Goal: Task Accomplishment & Management: Manage account settings

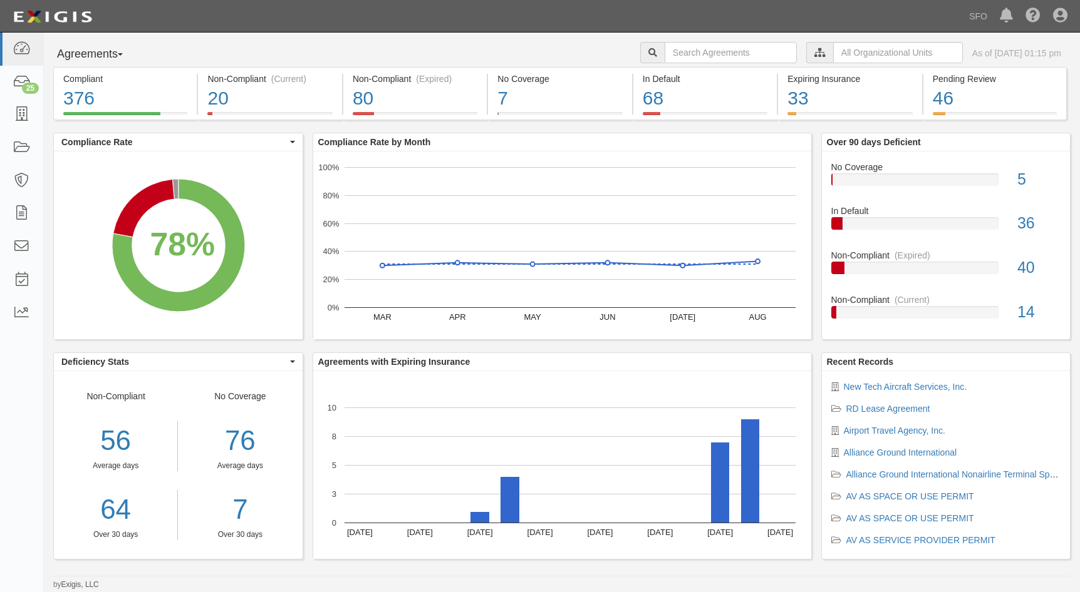
click at [83, 57] on button "Agreements" at bounding box center [100, 54] width 94 height 25
click at [89, 76] on link "Parties" at bounding box center [103, 80] width 99 height 16
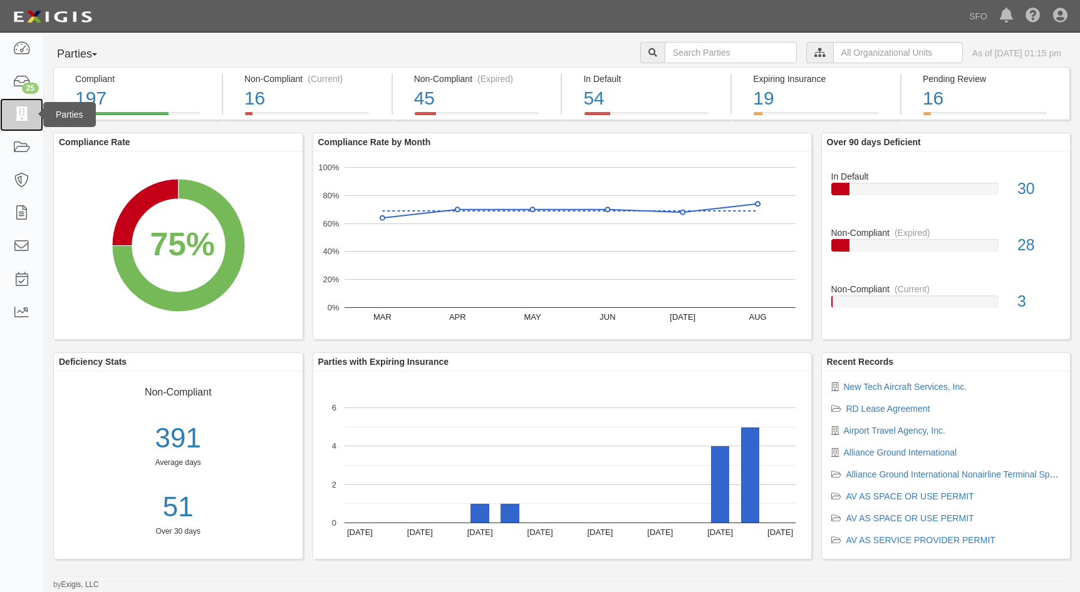
click at [34, 114] on link at bounding box center [21, 114] width 43 height 33
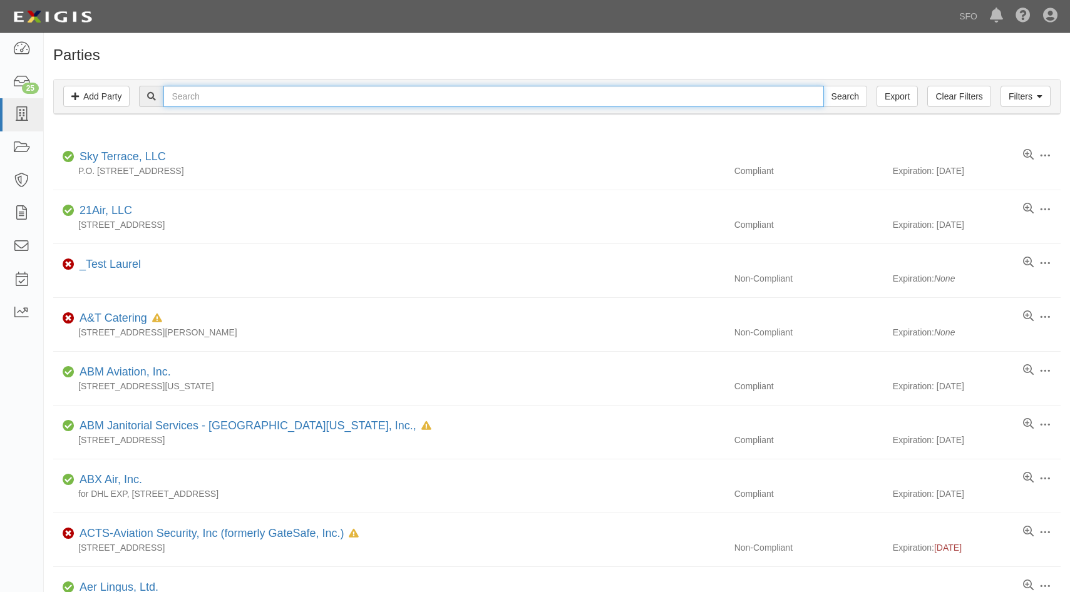
drag, startPoint x: 210, startPoint y: 90, endPoint x: 214, endPoint y: 78, distance: 12.5
click at [210, 91] on input "text" at bounding box center [493, 96] width 660 height 21
type input "haw"
click at [823, 86] on input "Search" at bounding box center [845, 96] width 44 height 21
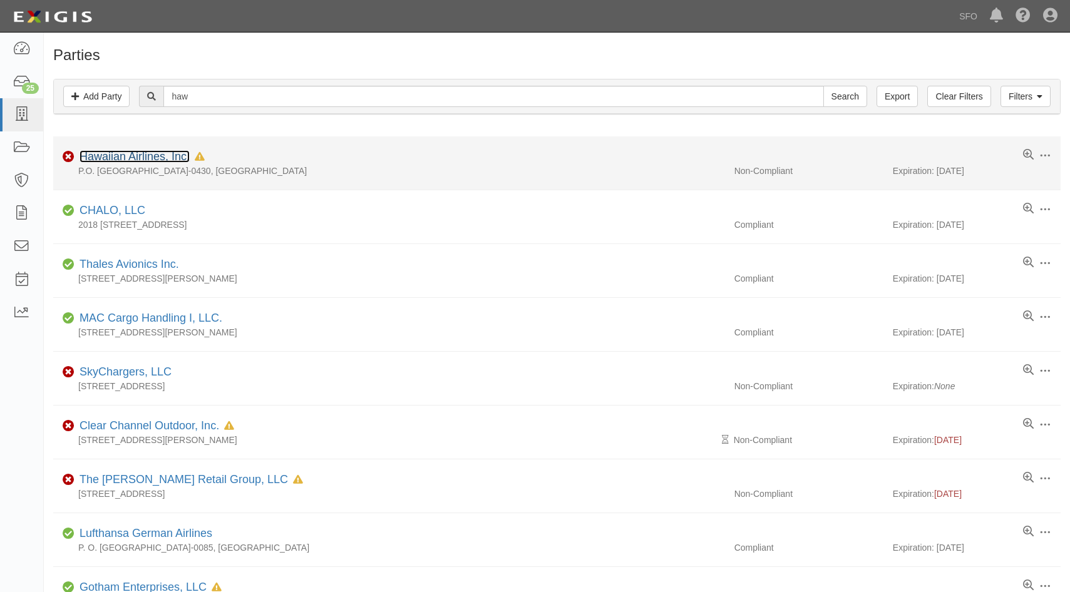
click at [135, 162] on link "Hawaiian Airlines, Inc." at bounding box center [135, 156] width 110 height 13
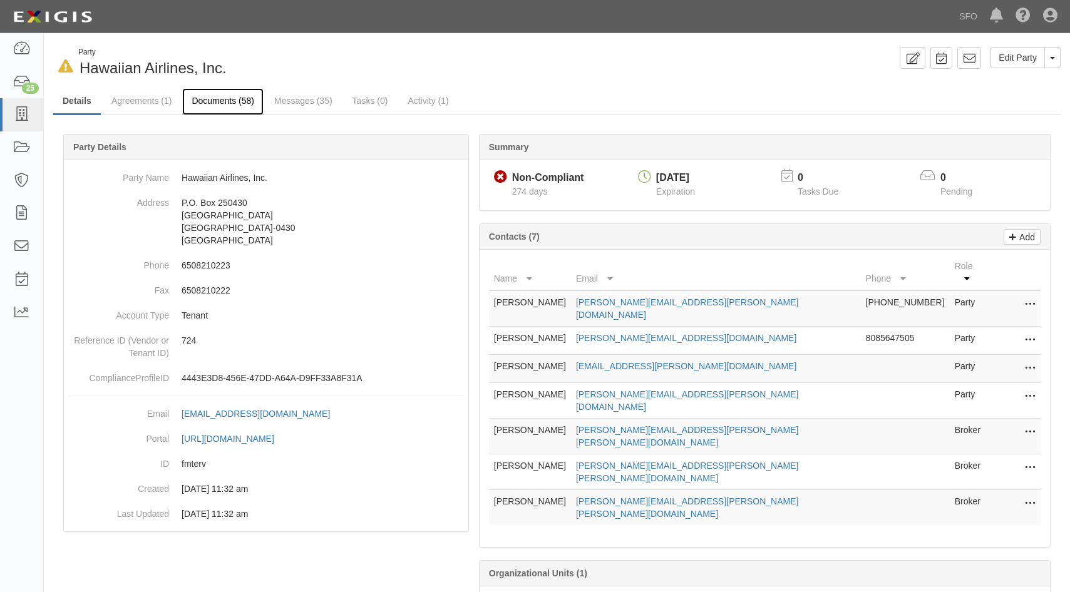
click at [214, 105] on link "Documents (58)" at bounding box center [222, 101] width 81 height 27
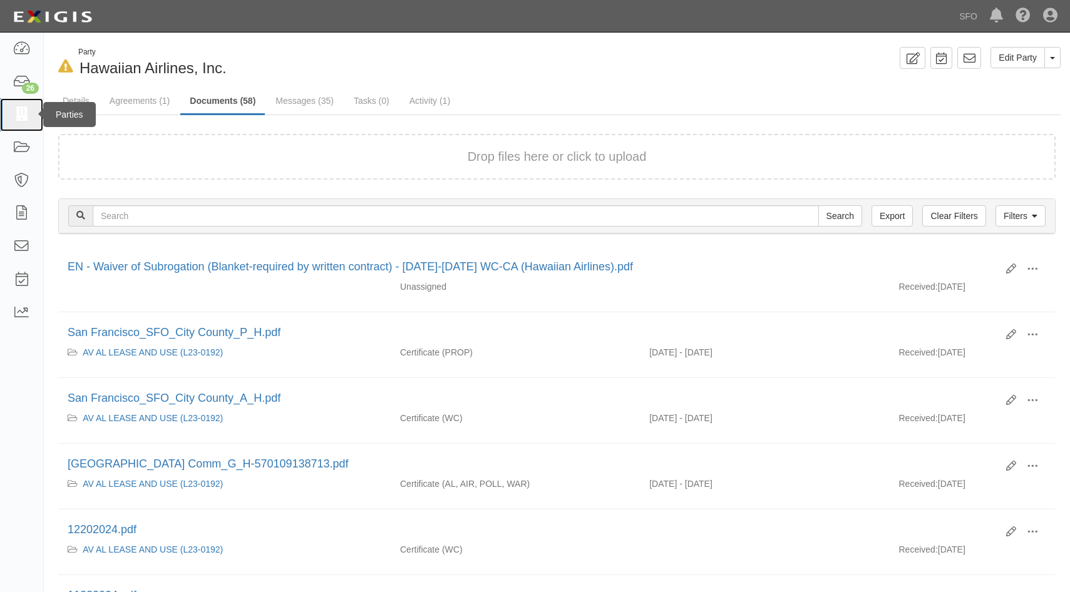
click at [35, 115] on link at bounding box center [21, 114] width 43 height 33
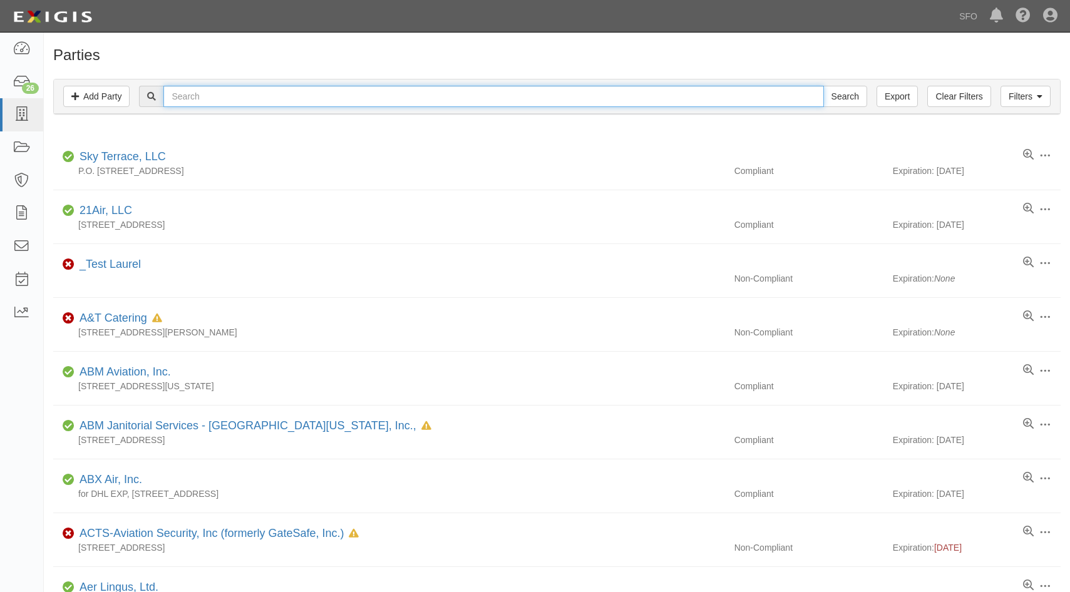
click at [249, 97] on input "text" at bounding box center [493, 96] width 660 height 21
type input "clear"
click at [823, 86] on input "Search" at bounding box center [845, 96] width 44 height 21
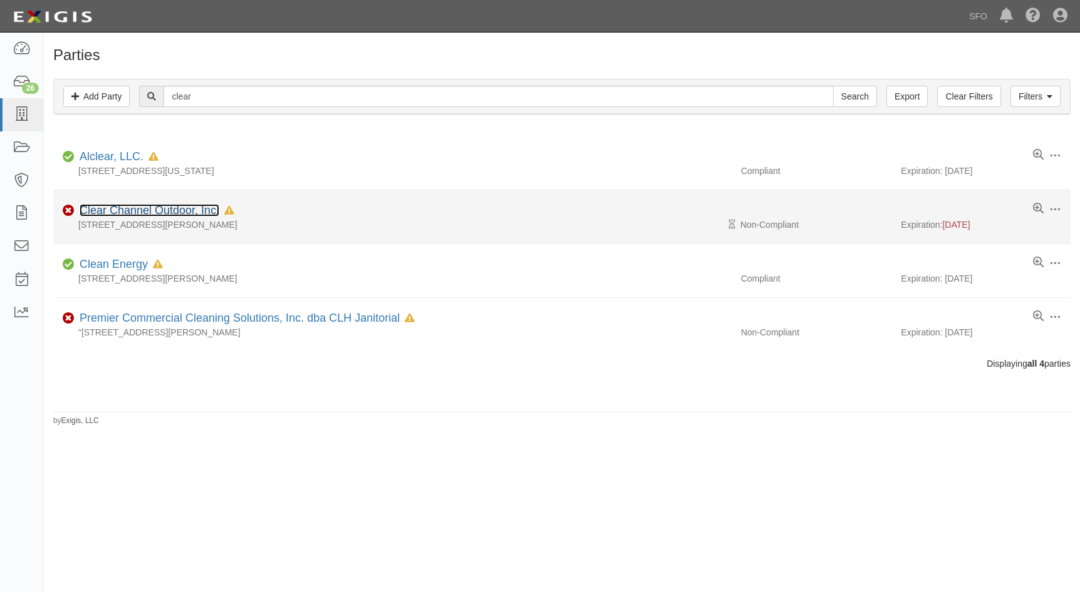
click at [95, 212] on link "Clear Channel Outdoor, Inc." at bounding box center [150, 210] width 140 height 13
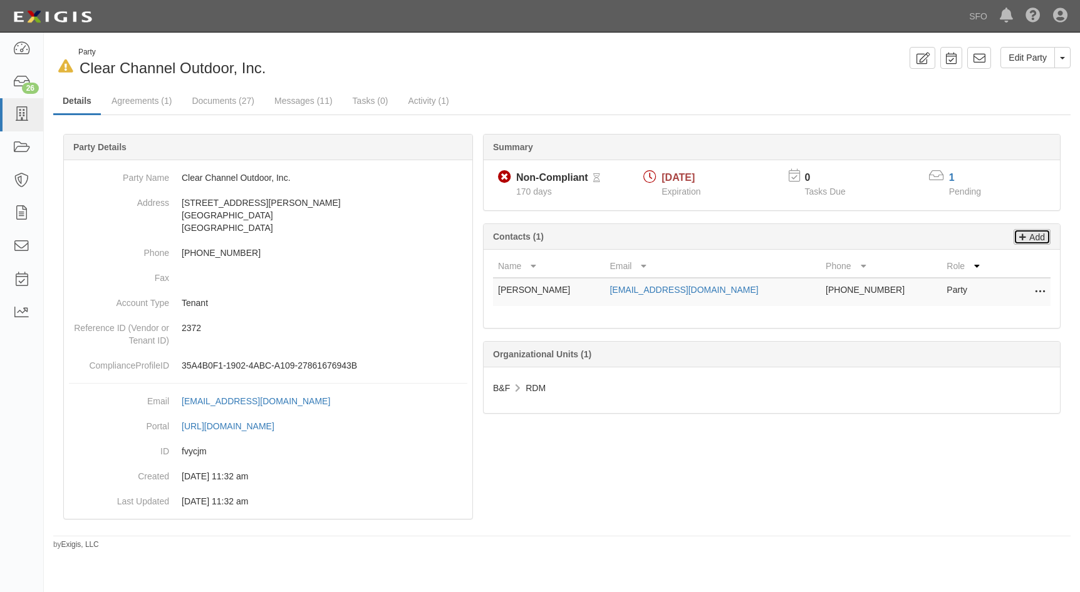
click at [1036, 238] on p "Add" at bounding box center [1035, 237] width 19 height 14
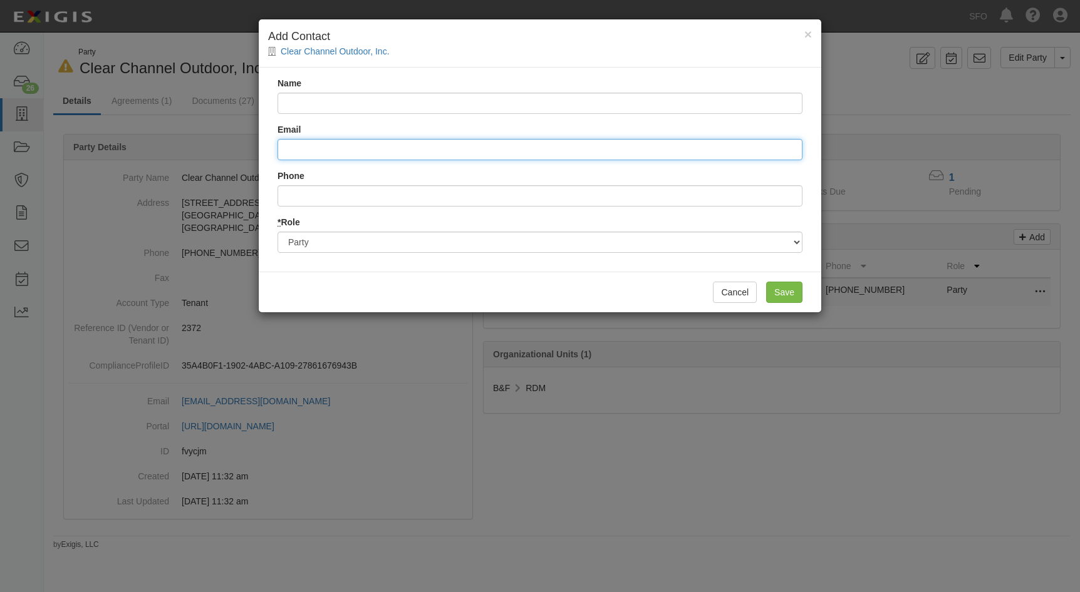
click at [328, 144] on input "Email" at bounding box center [539, 149] width 525 height 21
paste input "CCALegal@clearchannel.com."
click at [408, 147] on input "CCALegal@clearchannel.com." at bounding box center [539, 149] width 525 height 21
type input "CCALegal@clearchannel.com"
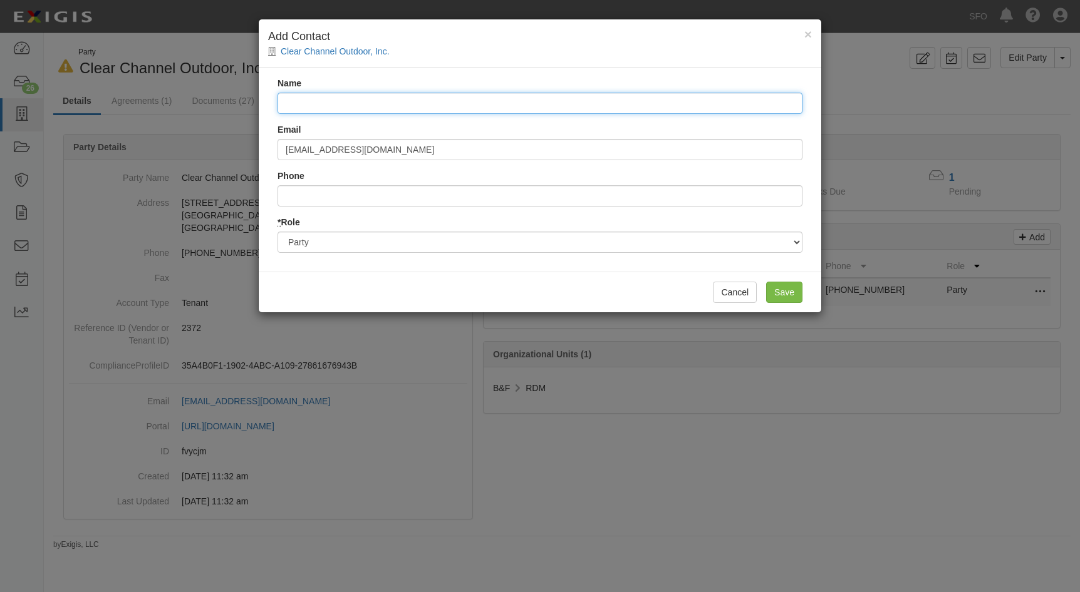
click at [421, 109] on input "Name" at bounding box center [539, 103] width 525 height 21
type input "CCAL Legal"
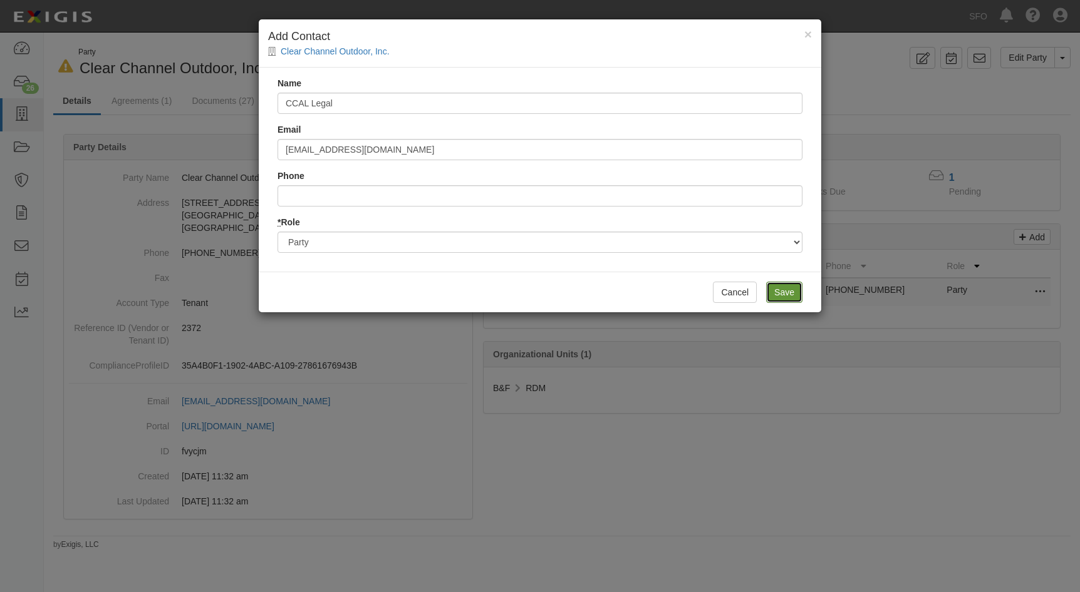
click at [797, 291] on input "Save" at bounding box center [784, 292] width 36 height 21
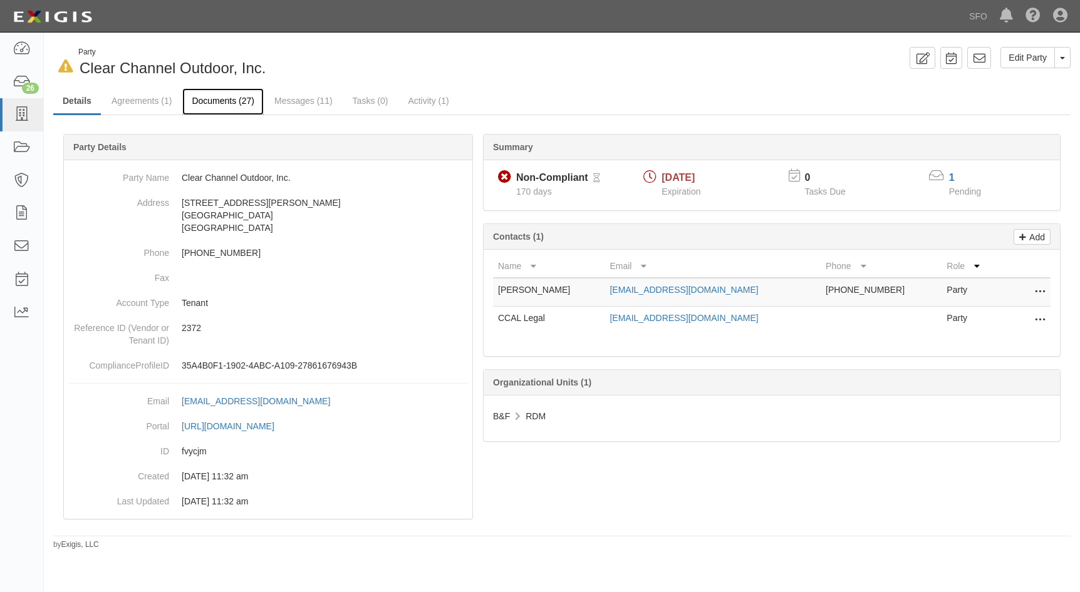
click at [204, 98] on link "Documents (27)" at bounding box center [222, 101] width 81 height 27
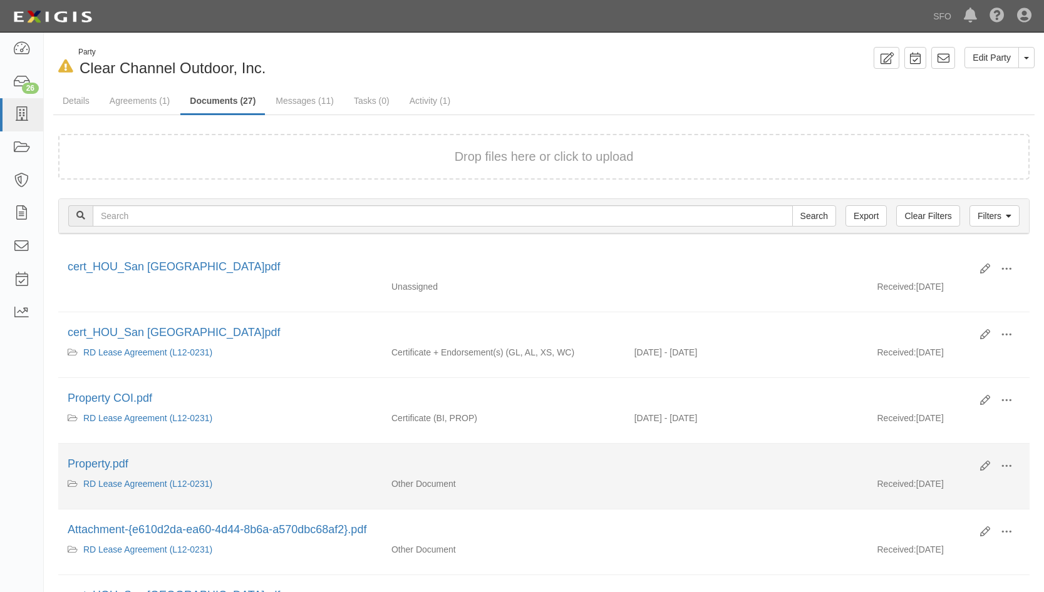
click at [644, 467] on div "Property.pdf" at bounding box center [519, 465] width 903 height 16
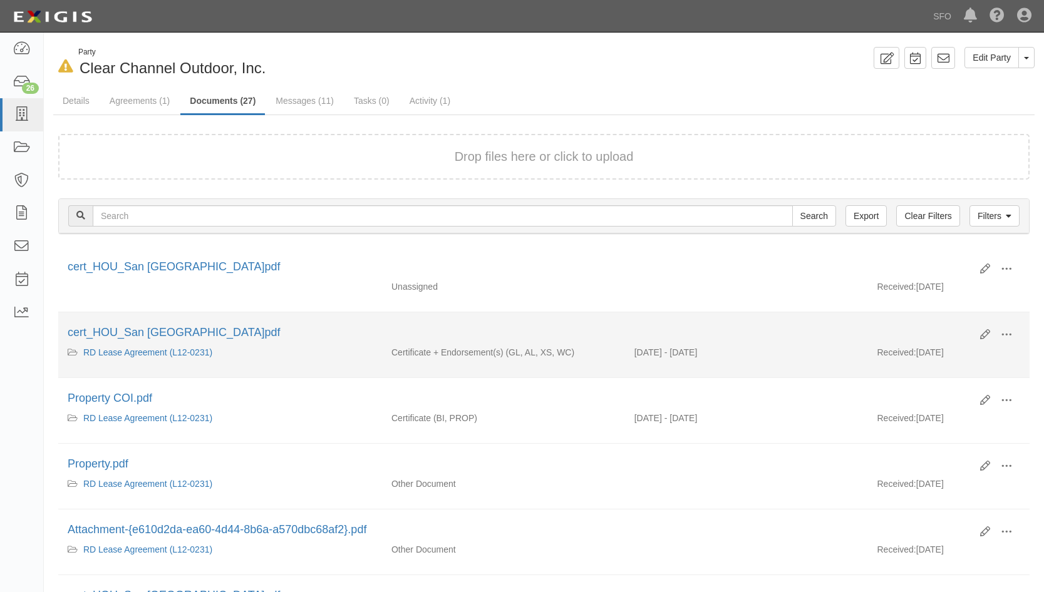
click at [602, 369] on li "Edit View View details Archive cert_HOU_San Francisco International Airport_350…" at bounding box center [543, 345] width 971 height 66
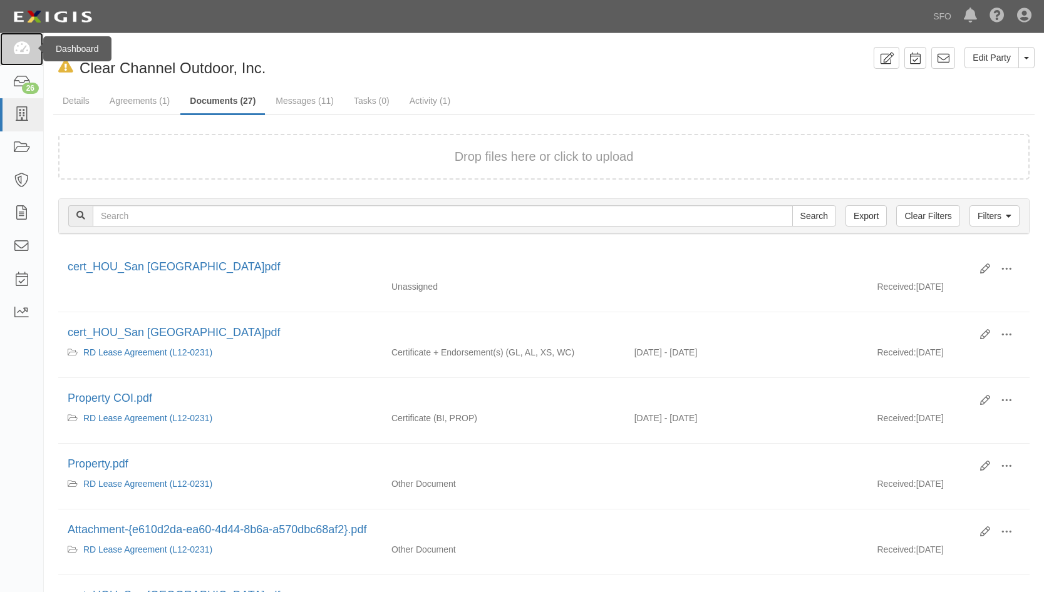
click at [28, 51] on icon at bounding box center [22, 49] width 18 height 14
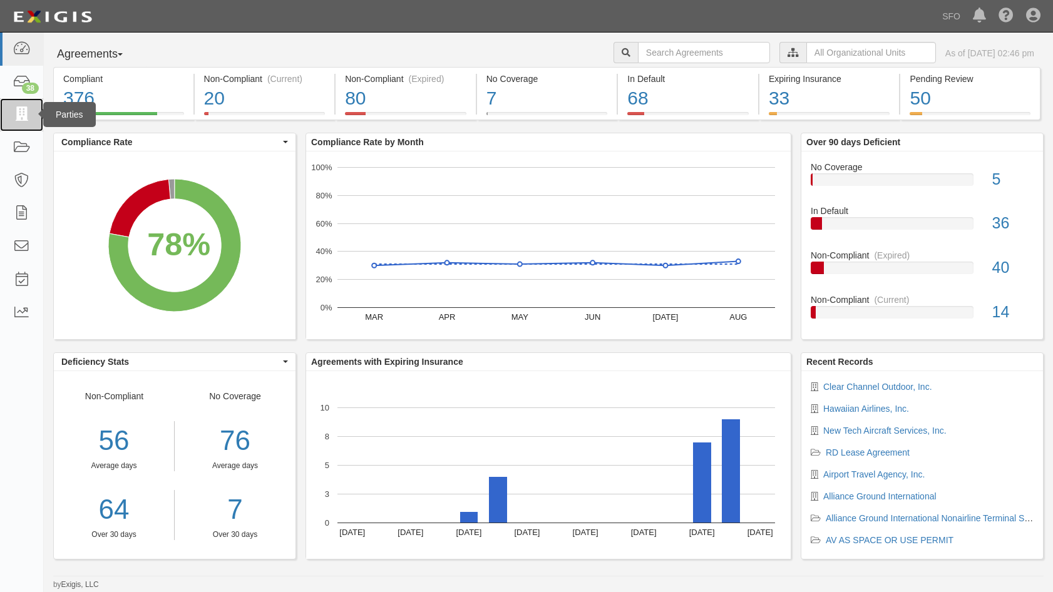
click at [18, 108] on icon at bounding box center [22, 115] width 18 height 14
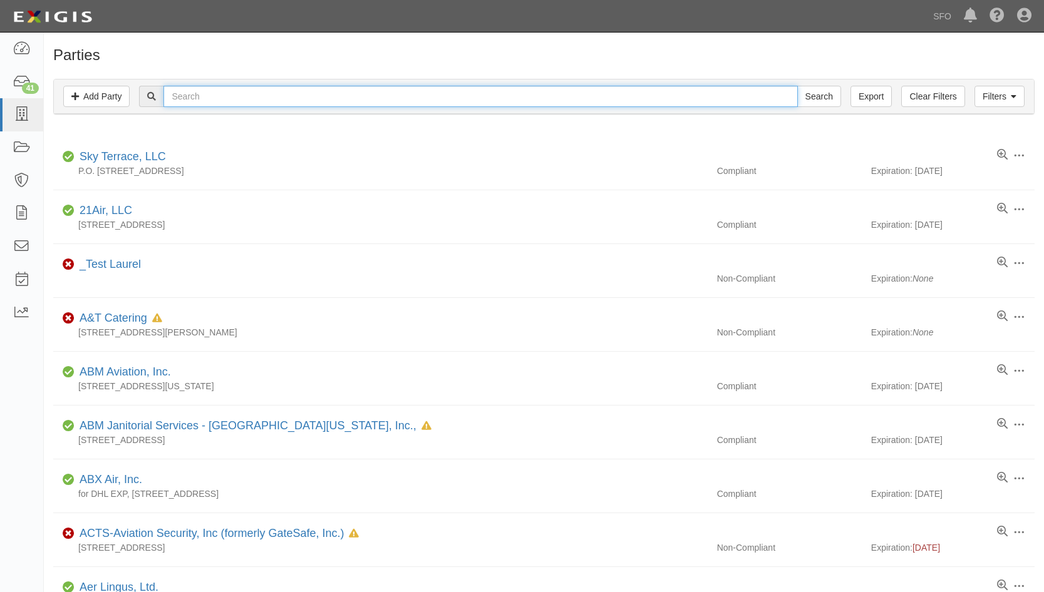
click at [207, 100] on input "text" at bounding box center [480, 96] width 634 height 21
type input "mrg"
click at [797, 86] on input "Search" at bounding box center [819, 96] width 44 height 21
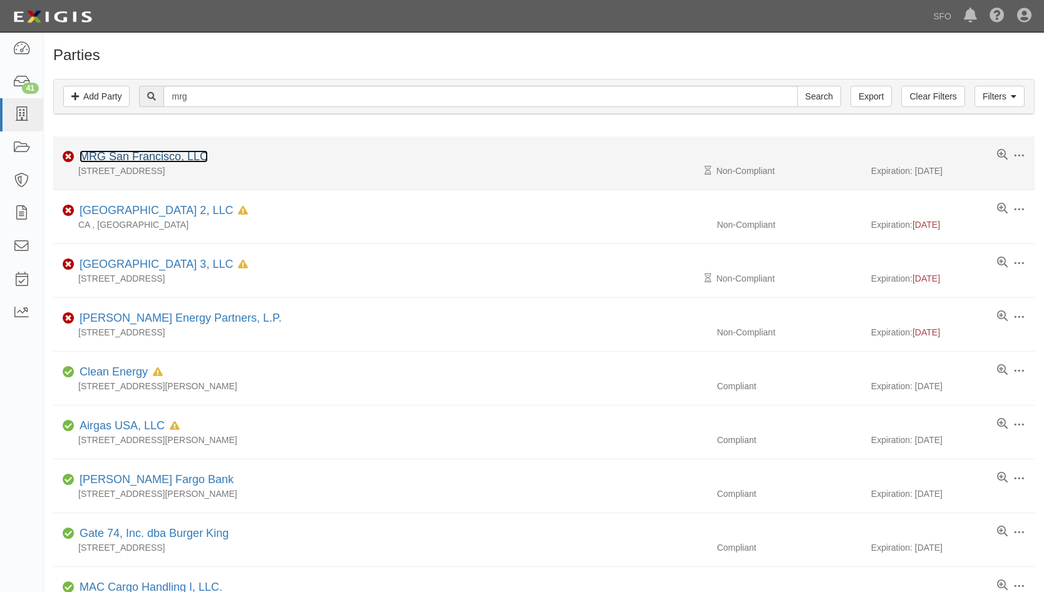
click at [158, 156] on link "MRG San Francisco, LLC" at bounding box center [144, 156] width 128 height 13
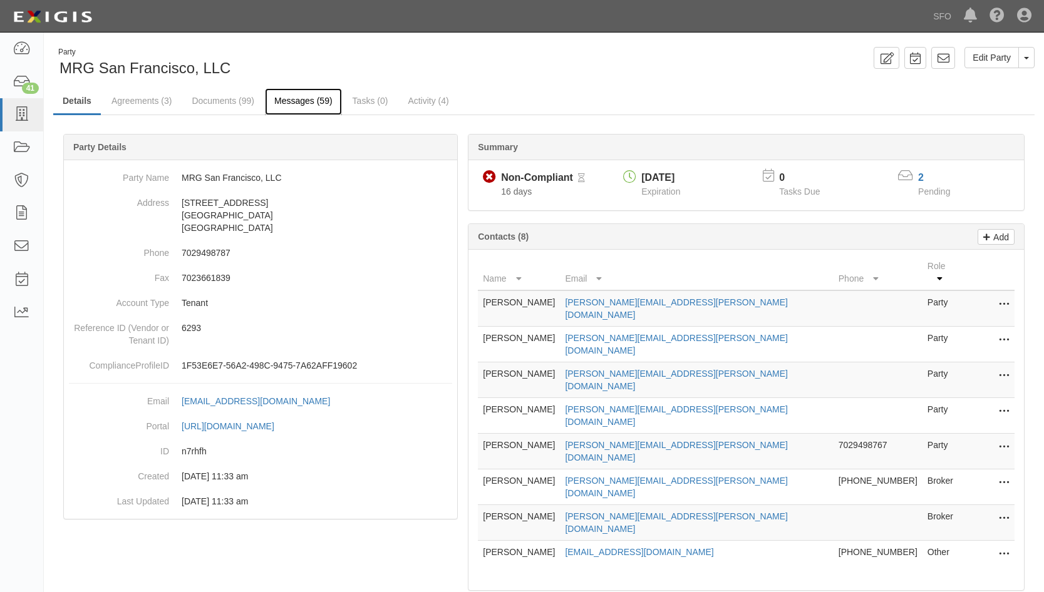
click at [292, 108] on link "Messages (59)" at bounding box center [303, 101] width 77 height 27
click at [214, 96] on link "Documents (99)" at bounding box center [222, 101] width 81 height 27
click at [214, 100] on link "Documents (99)" at bounding box center [222, 101] width 81 height 27
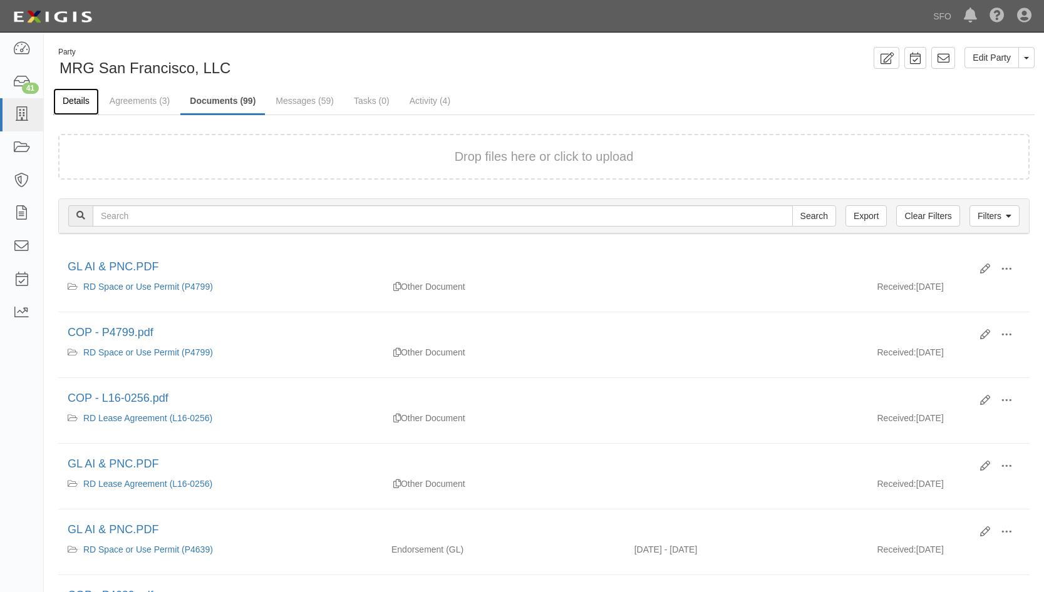
click at [75, 98] on link "Details" at bounding box center [76, 101] width 46 height 27
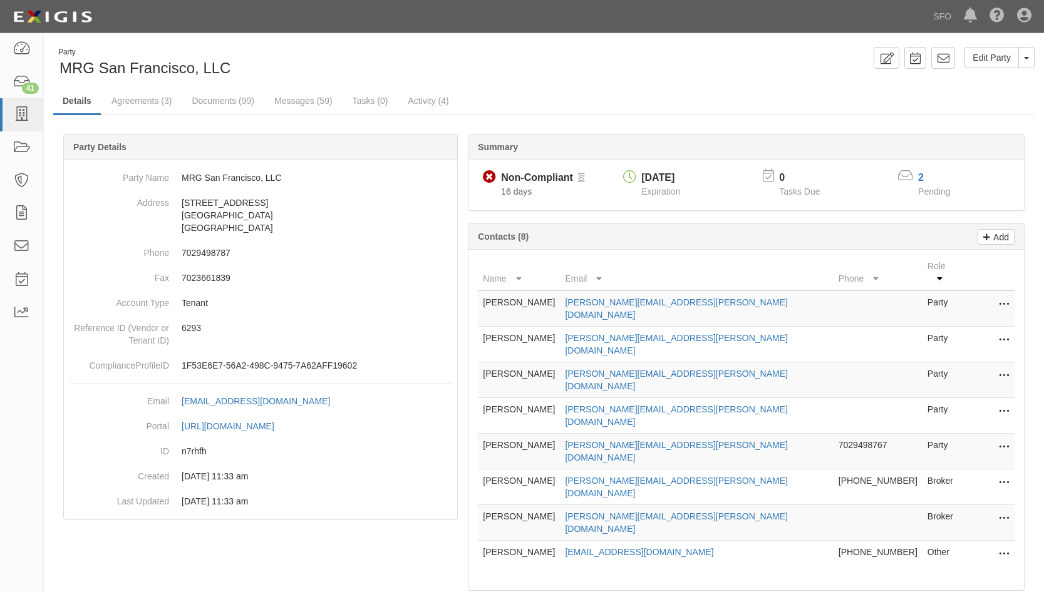
click at [1002, 368] on icon at bounding box center [1004, 376] width 10 height 16
click at [967, 384] on link "Delete" at bounding box center [959, 395] width 99 height 23
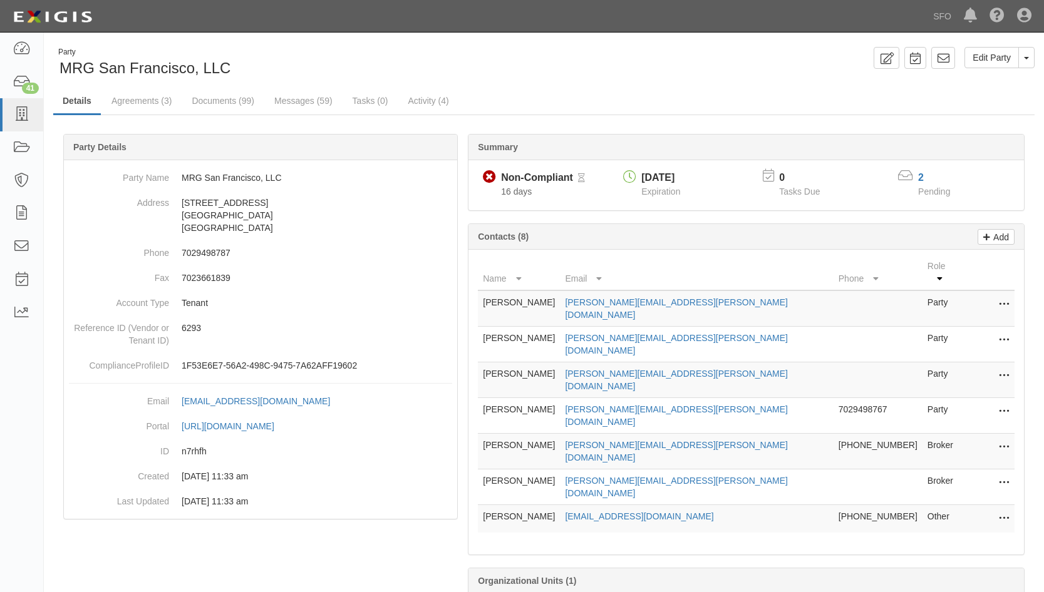
click at [993, 403] on button at bounding box center [1001, 412] width 16 height 18
click at [956, 420] on link "Delete" at bounding box center [959, 431] width 99 height 23
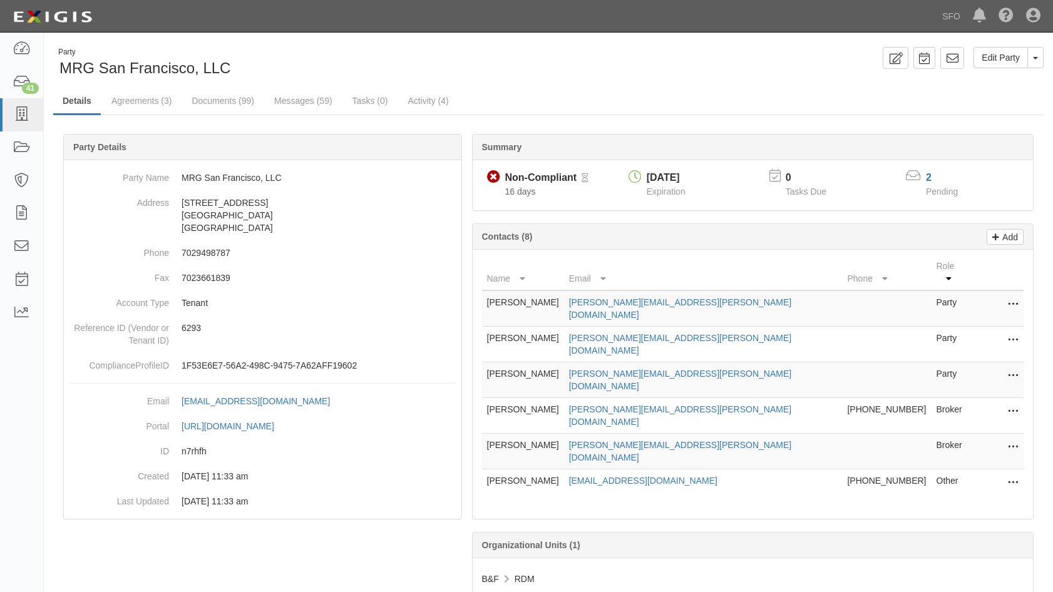
click at [1006, 332] on button at bounding box center [1011, 341] width 16 height 18
drag, startPoint x: 935, startPoint y: 341, endPoint x: 592, endPoint y: 67, distance: 438.9
click at [936, 348] on link "Delete" at bounding box center [968, 359] width 99 height 23
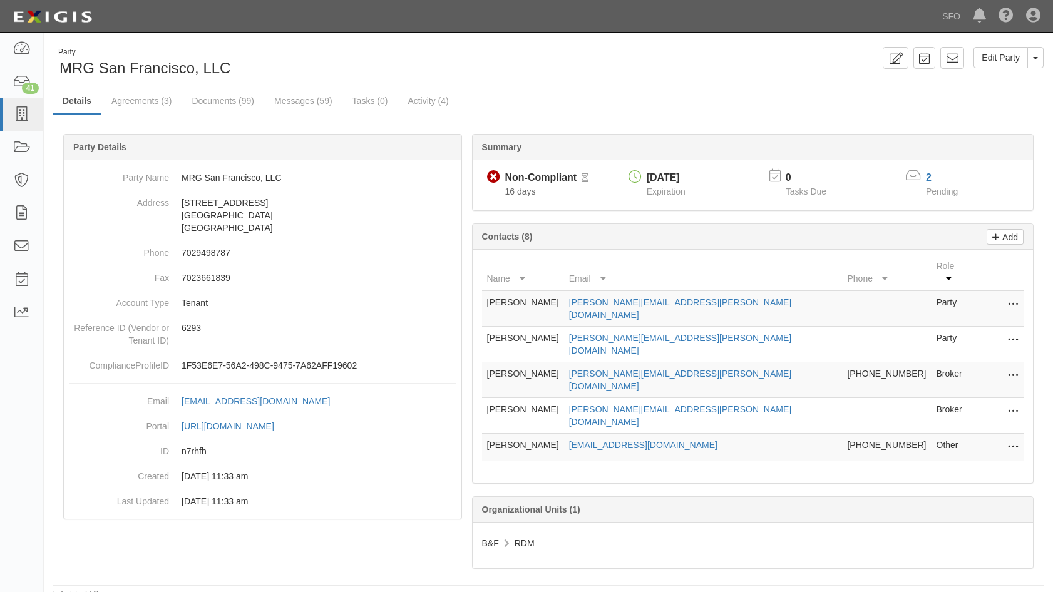
drag, startPoint x: 1008, startPoint y: 405, endPoint x: 1014, endPoint y: 403, distance: 7.1
click at [1014, 439] on button at bounding box center [1011, 448] width 16 height 18
click at [969, 455] on link "Delete" at bounding box center [968, 466] width 99 height 23
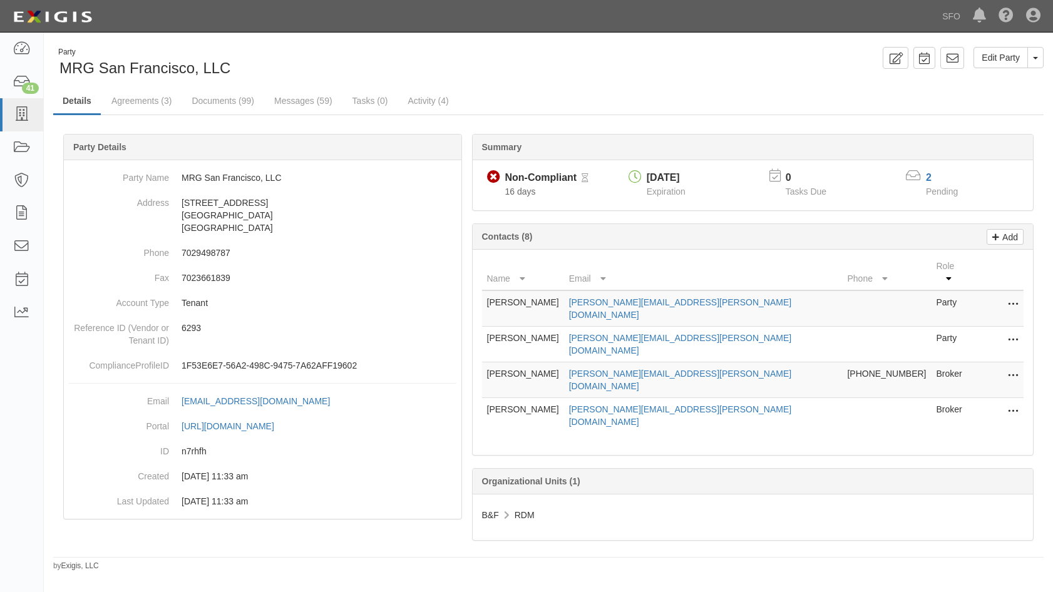
click at [1014, 333] on icon at bounding box center [1013, 341] width 10 height 16
click at [962, 348] on link "Delete" at bounding box center [968, 359] width 99 height 23
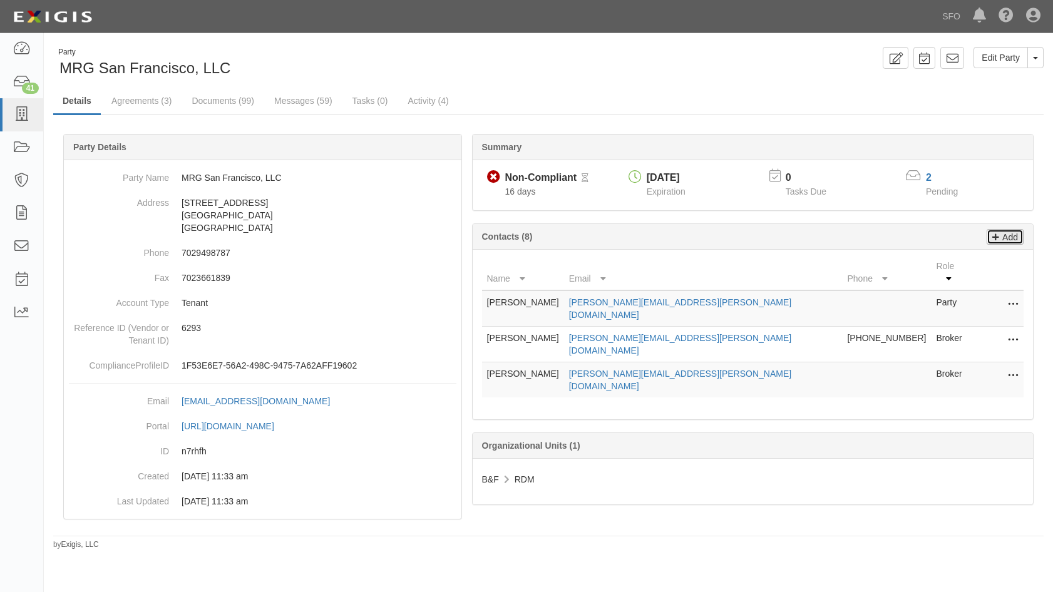
click at [1011, 241] on p "Add" at bounding box center [1008, 237] width 19 height 14
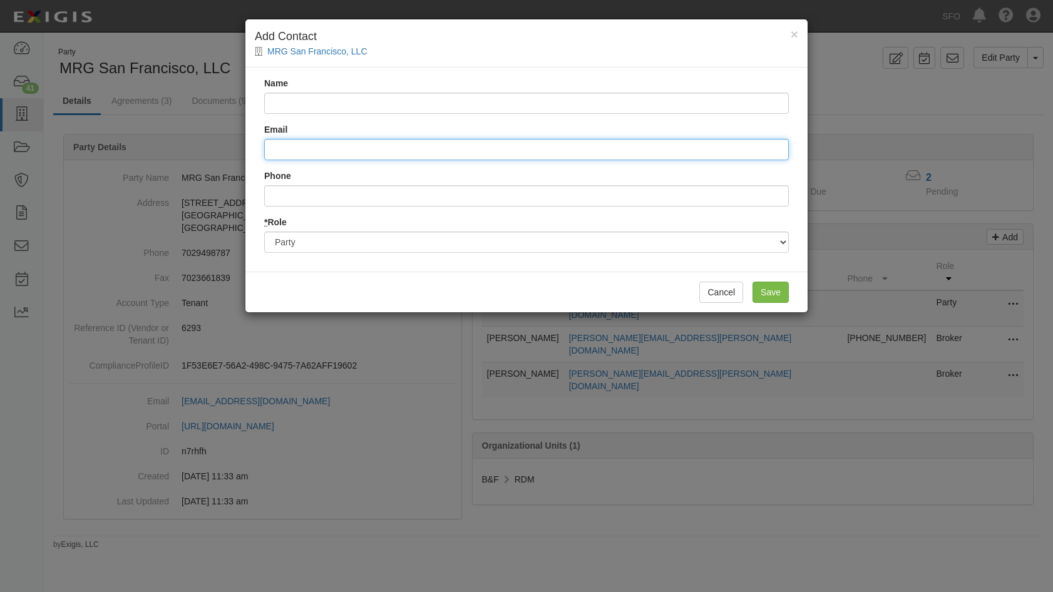
drag, startPoint x: 328, startPoint y: 146, endPoint x: 319, endPoint y: 147, distance: 8.8
click at [328, 146] on input "Email" at bounding box center [526, 149] width 525 height 21
paste input "[PERSON_NAME] (MMA) <[PERSON_NAME][EMAIL_ADDRESS][PERSON_NAME][DOMAIN_NAME]>"
drag, startPoint x: 346, startPoint y: 150, endPoint x: 235, endPoint y: 140, distance: 110.7
click at [190, 142] on div "× Add Contact MRG [GEOGRAPHIC_DATA], LLC Name Email [PERSON_NAME] (MMA) <[PERSO…" at bounding box center [526, 296] width 1053 height 592
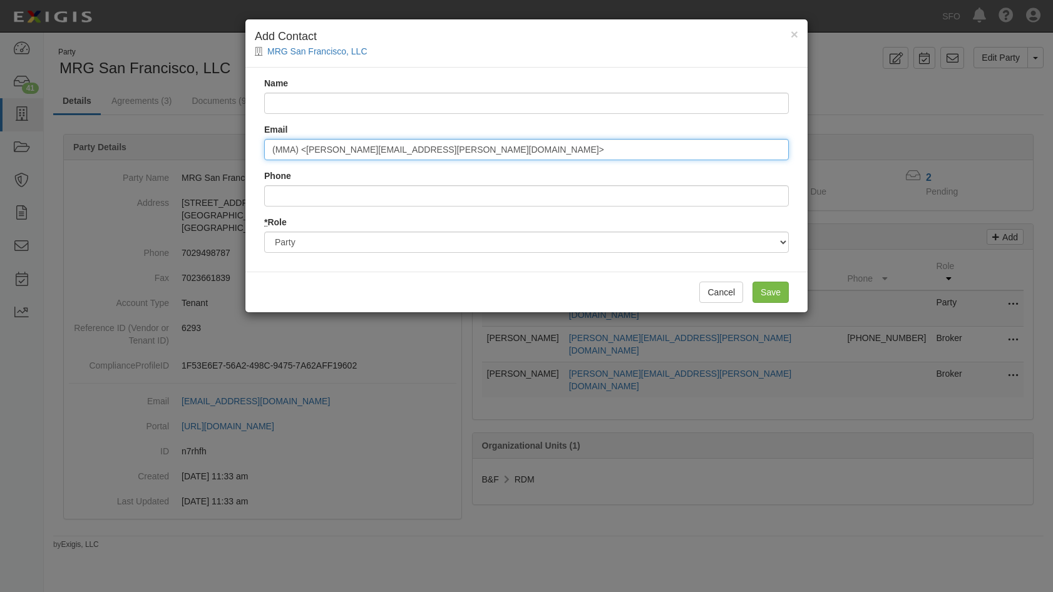
type input "(MMA) <[PERSON_NAME][EMAIL_ADDRESS][PERSON_NAME][DOMAIN_NAME]>"
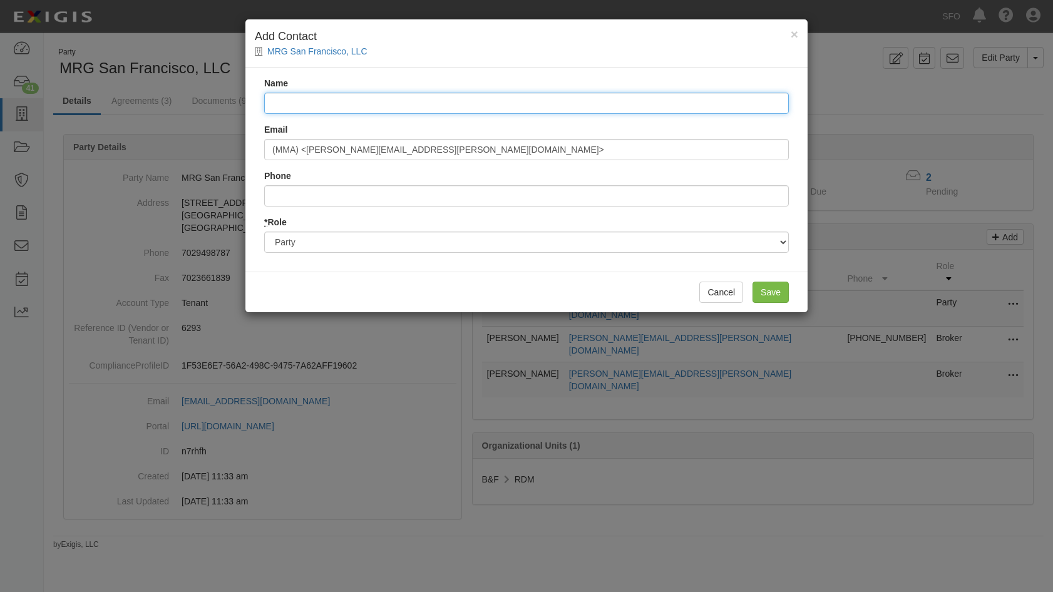
click at [341, 107] on input "Name" at bounding box center [526, 103] width 525 height 21
paste input "[PERSON_NAME]"
type input "[PERSON_NAME]"
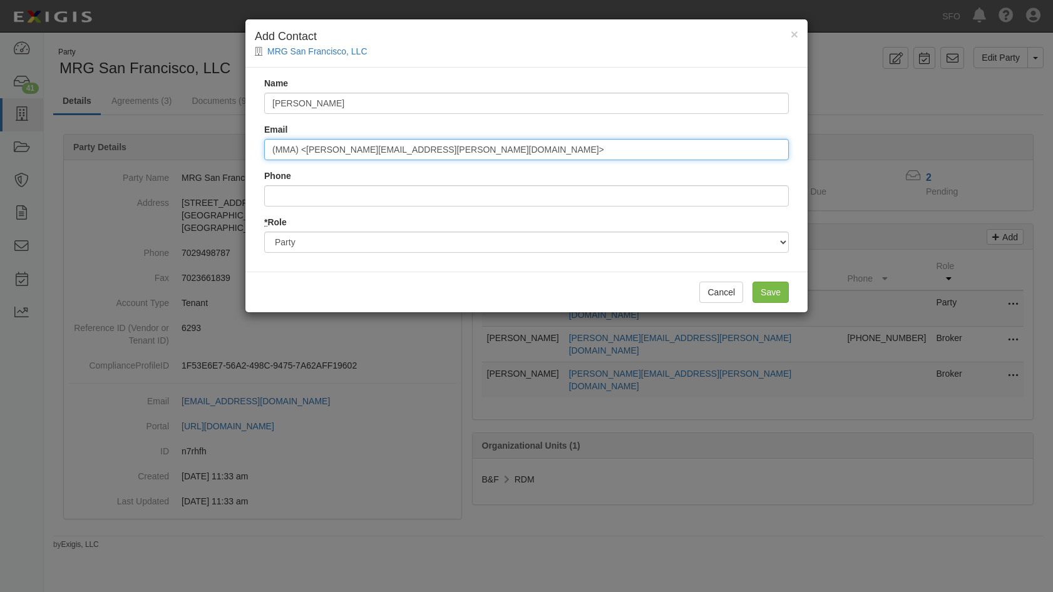
drag, startPoint x: 309, startPoint y: 151, endPoint x: 222, endPoint y: 148, distance: 87.1
click at [222, 148] on div "× Add Contact MRG [GEOGRAPHIC_DATA], LLC Name [PERSON_NAME] (MMA) <[PERSON_NAME…" at bounding box center [526, 296] width 1053 height 592
click at [445, 155] on input "[PERSON_NAME][EMAIL_ADDRESS][PERSON_NAME][DOMAIN_NAME]>" at bounding box center [526, 149] width 525 height 21
type input "[PERSON_NAME][EMAIL_ADDRESS][PERSON_NAME][DOMAIN_NAME]"
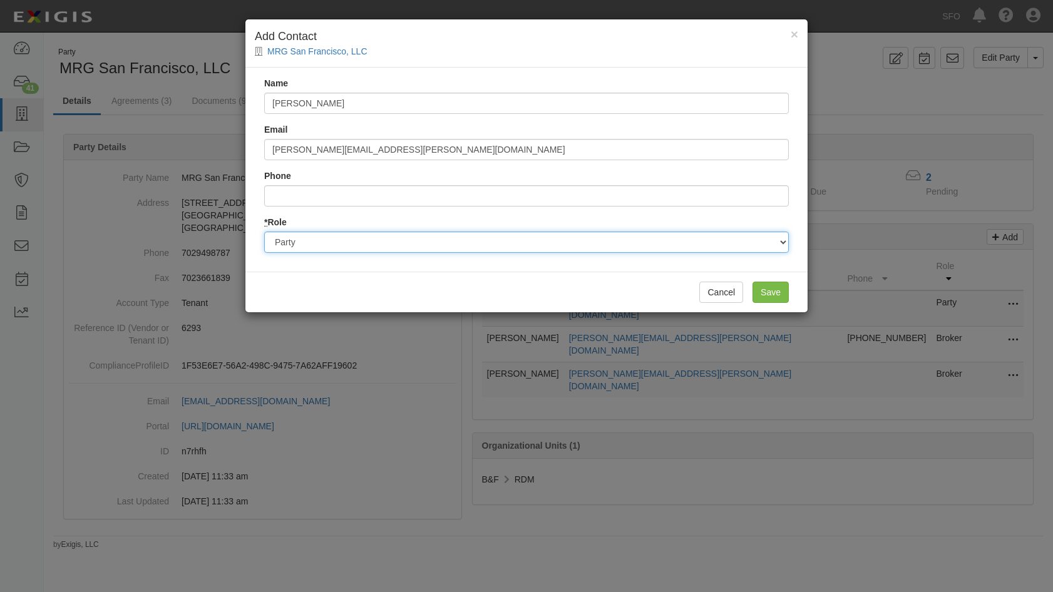
click at [341, 237] on select "Party Broker Other" at bounding box center [526, 242] width 525 height 21
select select "Broker"
click at [264, 232] on select "Party Broker Other" at bounding box center [526, 242] width 525 height 21
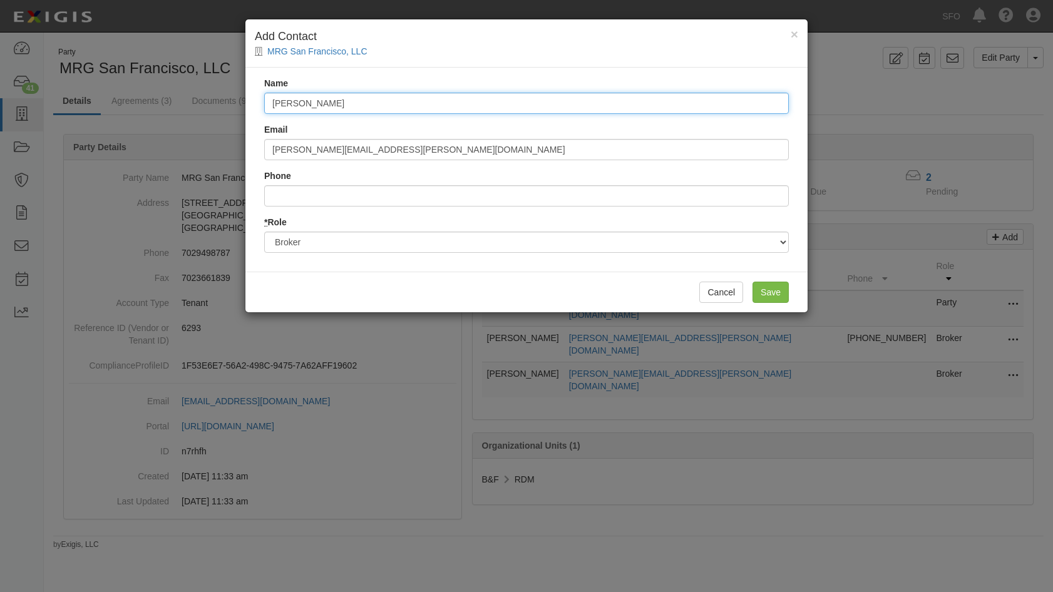
drag, startPoint x: 318, startPoint y: 105, endPoint x: 212, endPoint y: 92, distance: 106.6
click at [140, 91] on div "× Add Contact MRG [GEOGRAPHIC_DATA], LLC Name [PERSON_NAME] [PERSON_NAME][EMAIL…" at bounding box center [526, 296] width 1053 height 592
drag, startPoint x: 359, startPoint y: 93, endPoint x: 361, endPoint y: 99, distance: 6.4
click at [359, 96] on input "[PERSON_NAME]" at bounding box center [526, 103] width 525 height 21
paste input "[PERSON_NAME],"
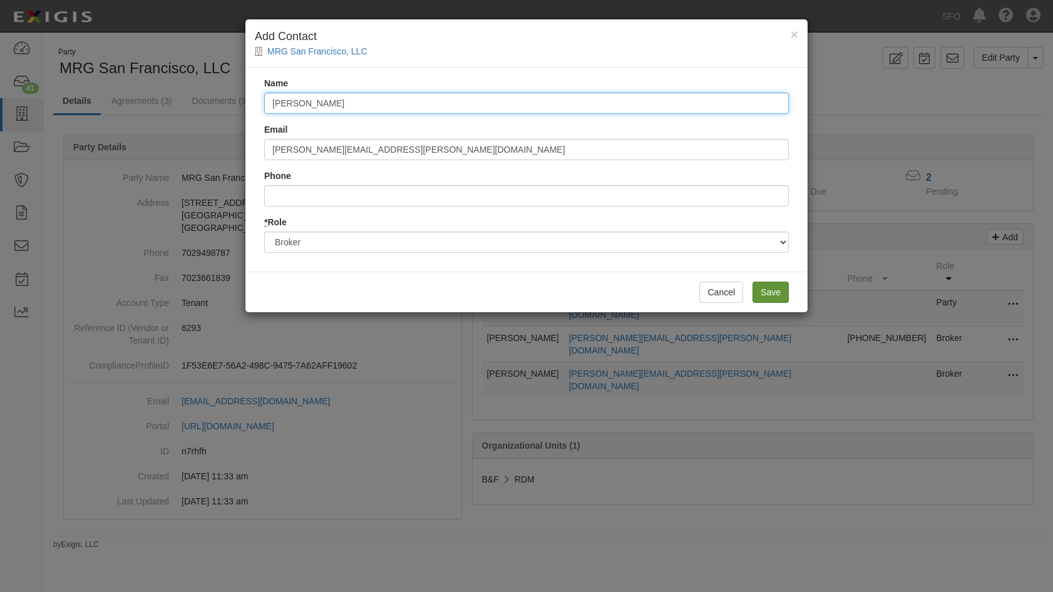
type input "[PERSON_NAME]"
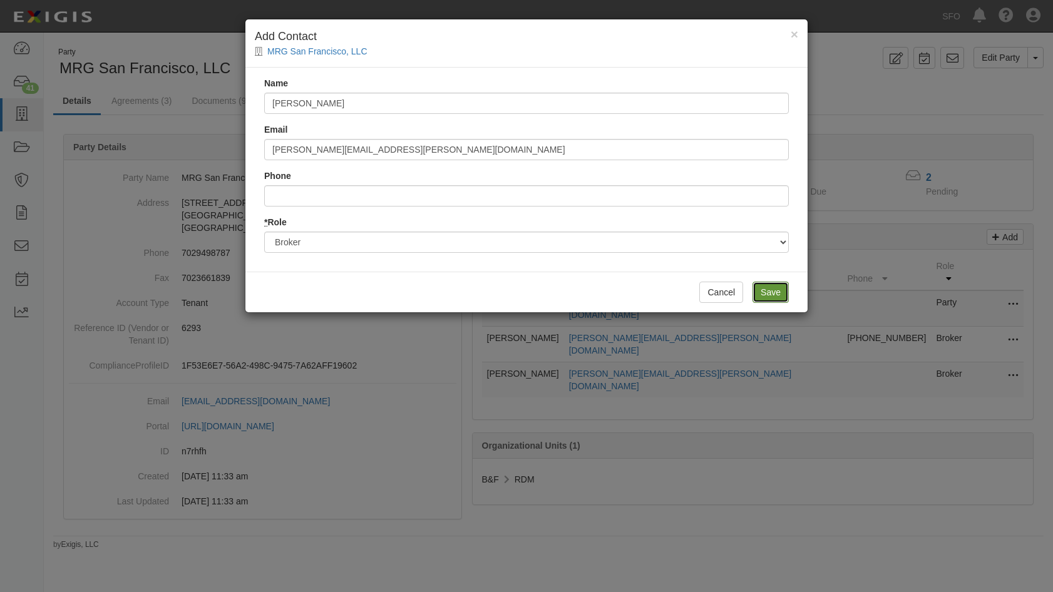
click at [768, 296] on input "Save" at bounding box center [771, 292] width 36 height 21
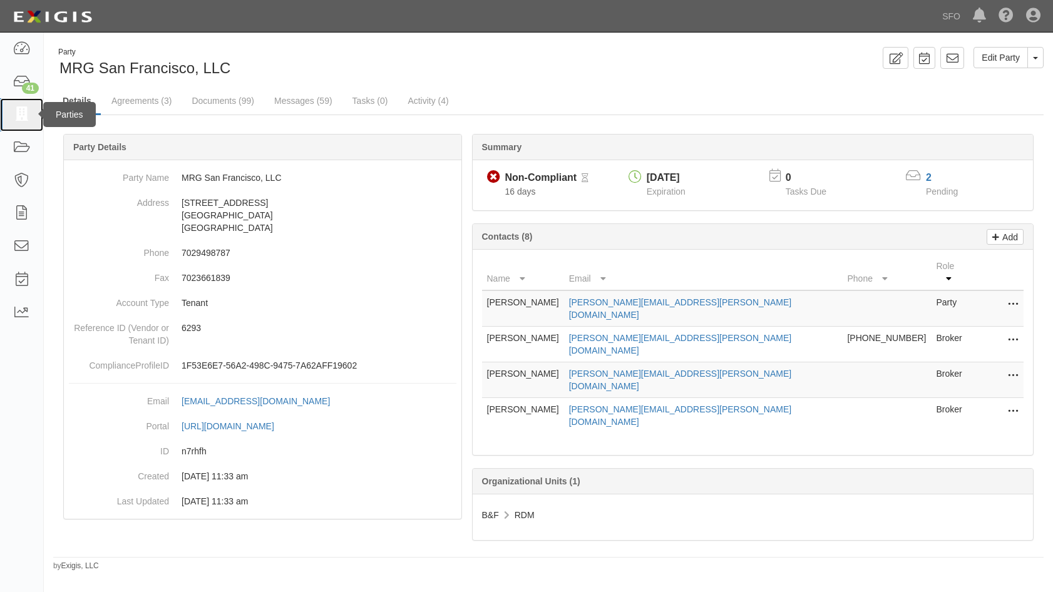
click at [14, 108] on icon at bounding box center [22, 115] width 18 height 14
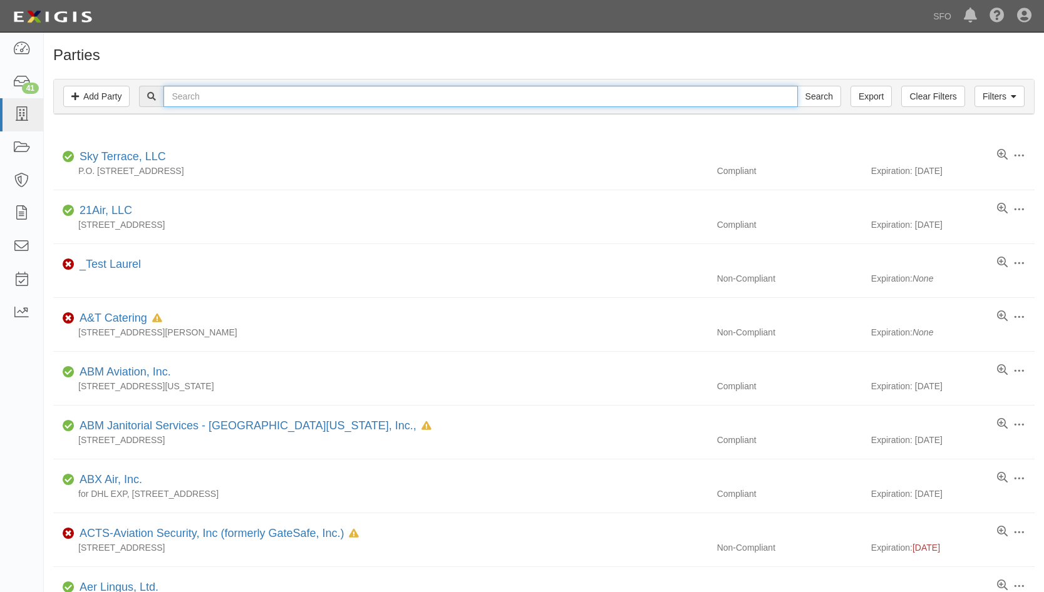
click at [203, 105] on input "text" at bounding box center [480, 96] width 634 height 21
type input "mrg"
click at [797, 86] on input "Search" at bounding box center [819, 96] width 44 height 21
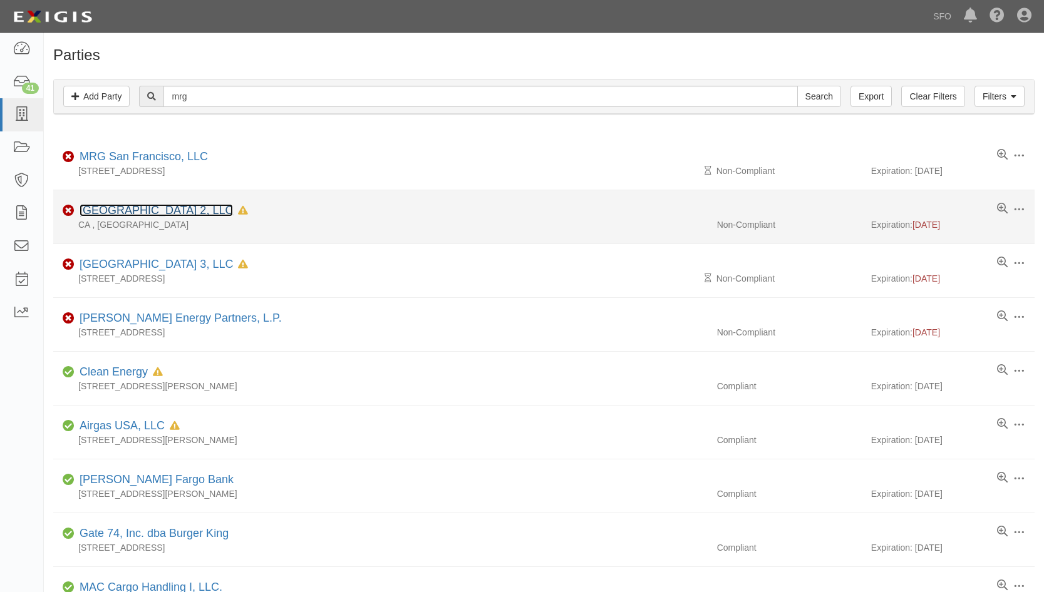
click at [116, 206] on link "MRG San Francisco Terminal 2, LLC" at bounding box center [156, 210] width 153 height 13
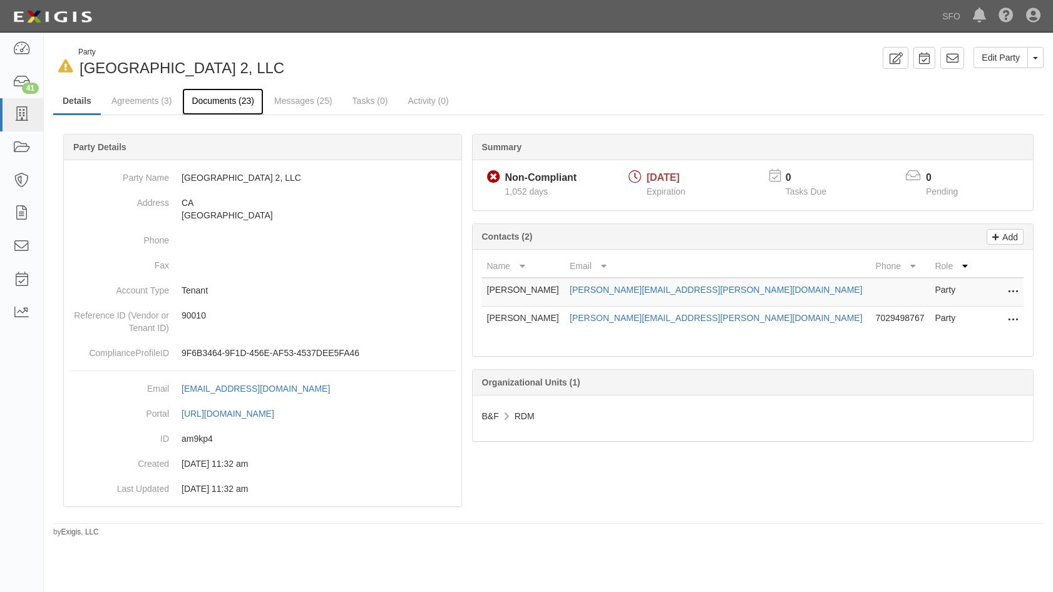
click at [213, 103] on link "Documents (23)" at bounding box center [222, 101] width 81 height 27
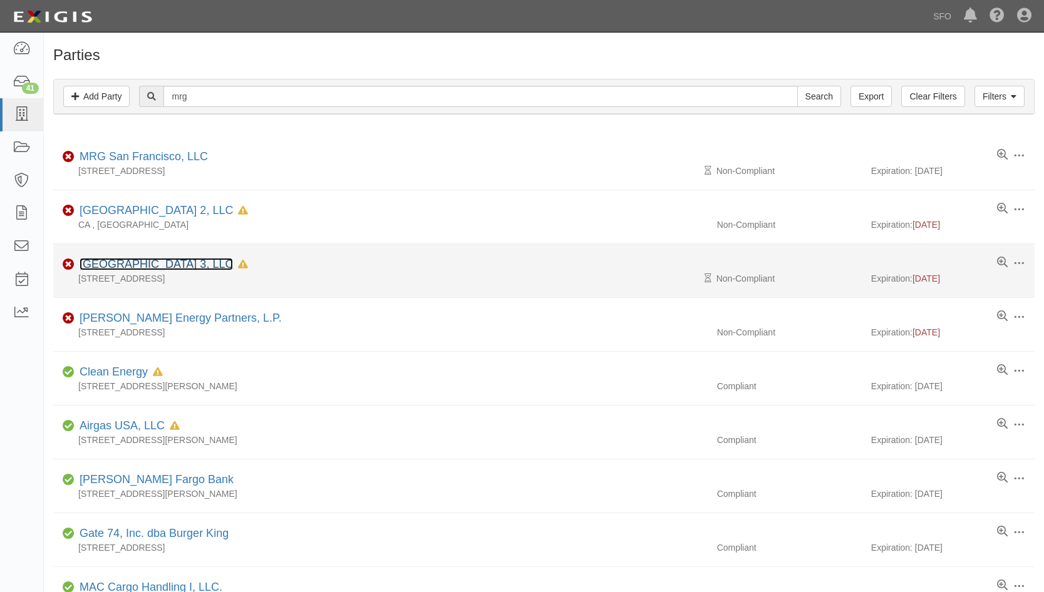
click at [150, 262] on link "[GEOGRAPHIC_DATA] 3, LLC" at bounding box center [156, 264] width 153 height 13
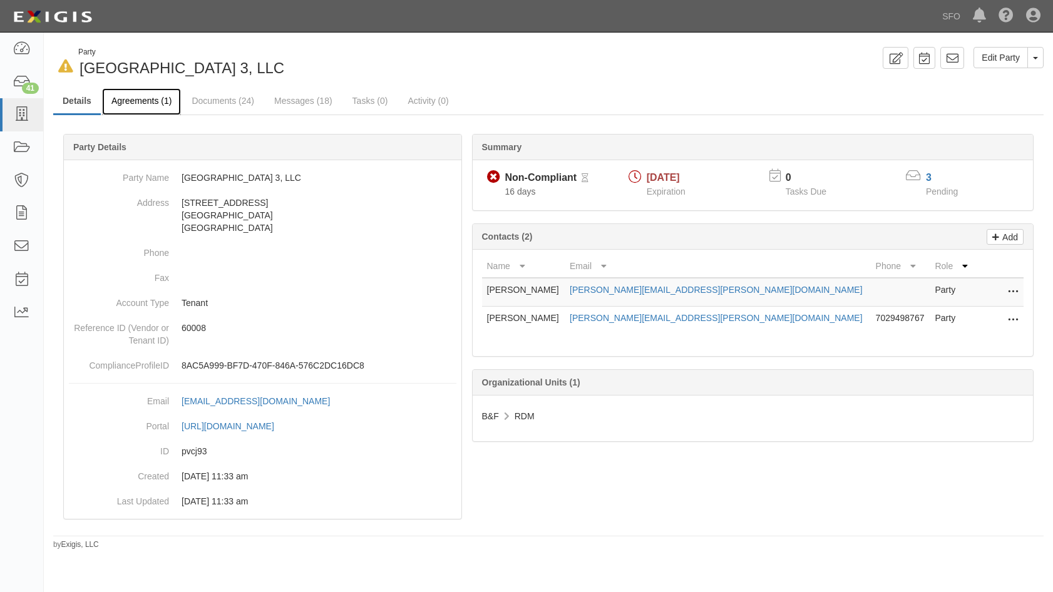
click at [150, 103] on link "Agreements (1)" at bounding box center [141, 101] width 79 height 27
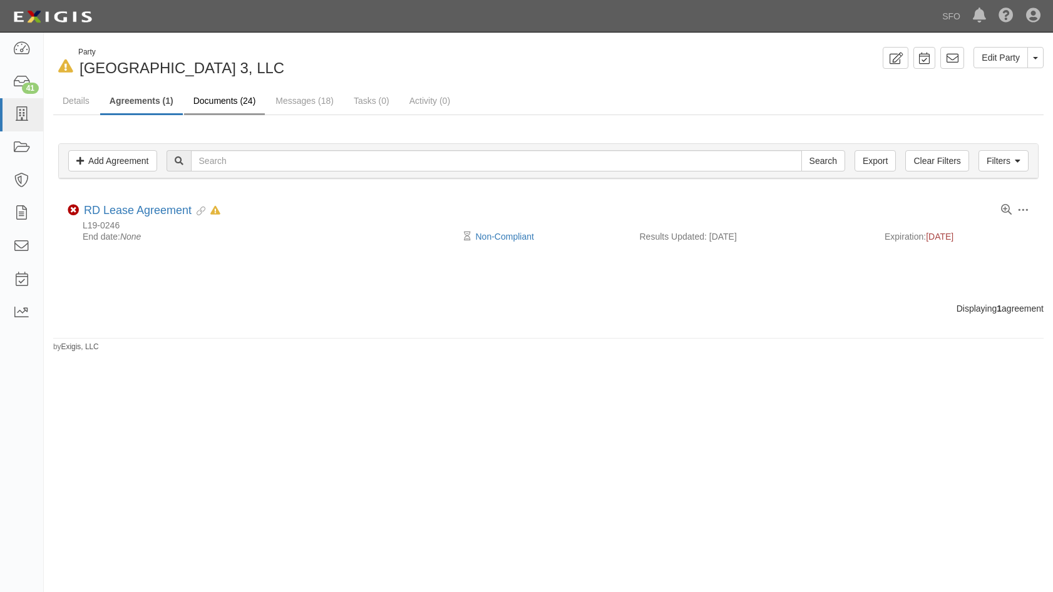
click at [233, 103] on link "Documents (24)" at bounding box center [224, 101] width 81 height 27
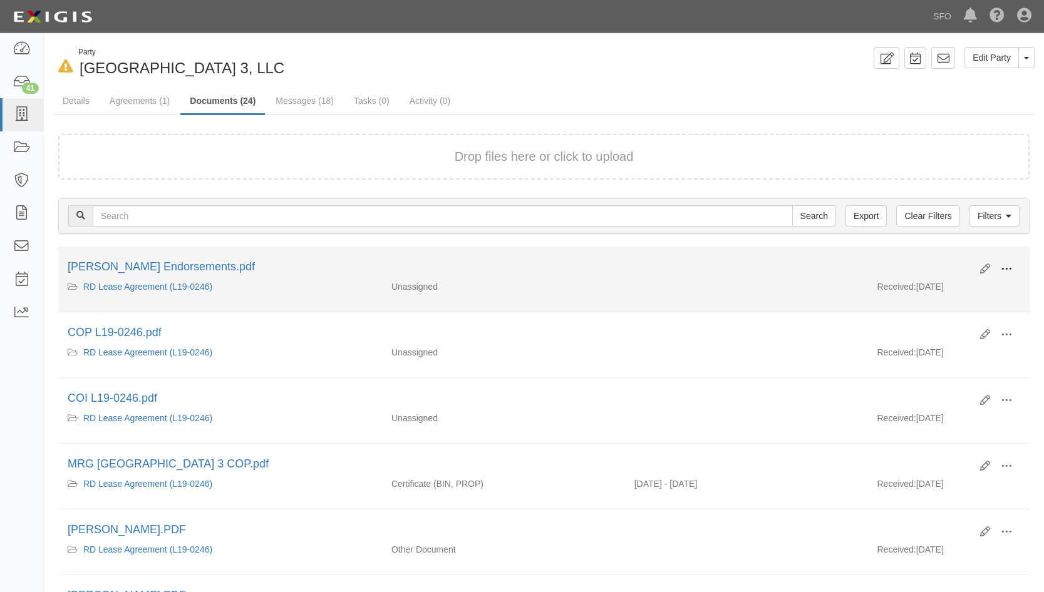
click at [1007, 277] on button at bounding box center [1007, 269] width 28 height 21
drag, startPoint x: 450, startPoint y: 264, endPoint x: 430, endPoint y: 269, distance: 20.8
click at [445, 267] on div "WH Smith Endorsements.pdf" at bounding box center [519, 267] width 903 height 16
click at [172, 261] on link "WH Smith Endorsements.pdf" at bounding box center [161, 267] width 187 height 13
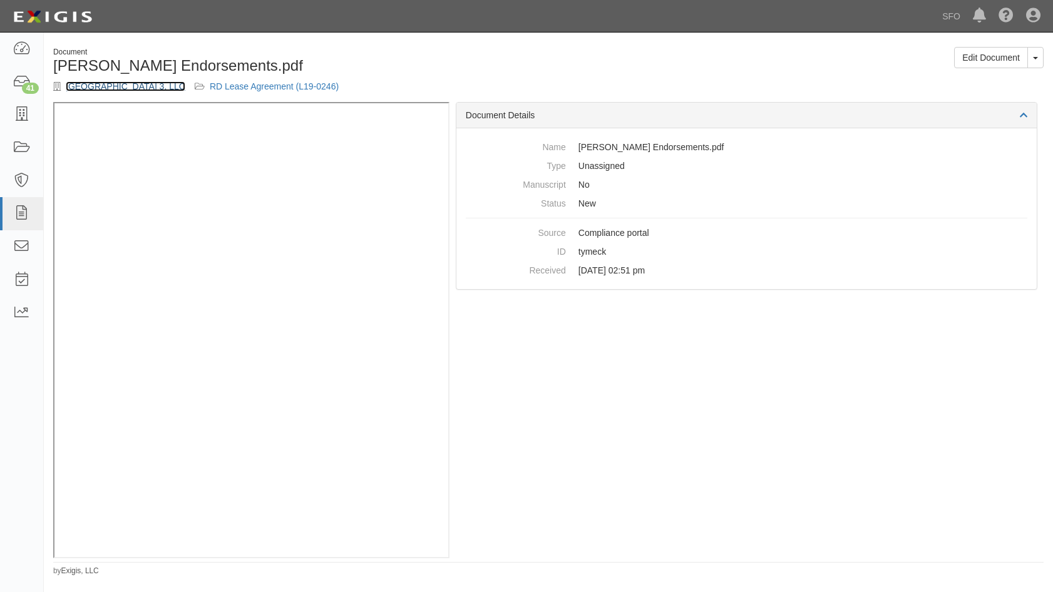
click at [145, 88] on link "MRG San Francisco Terminal 3, LLC" at bounding box center [126, 86] width 120 height 10
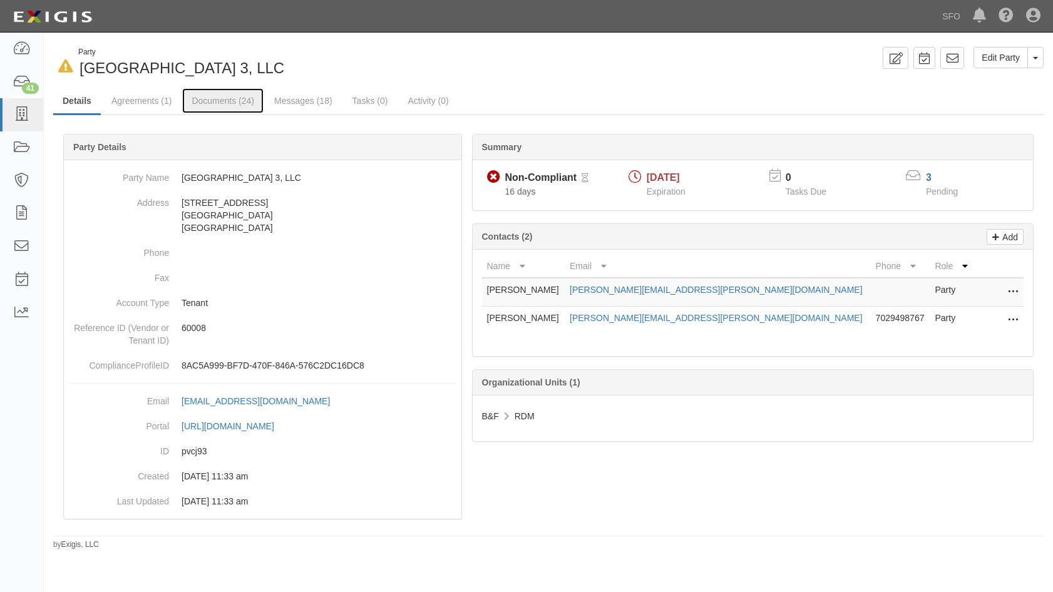
click at [204, 97] on link "Documents (24)" at bounding box center [222, 100] width 81 height 25
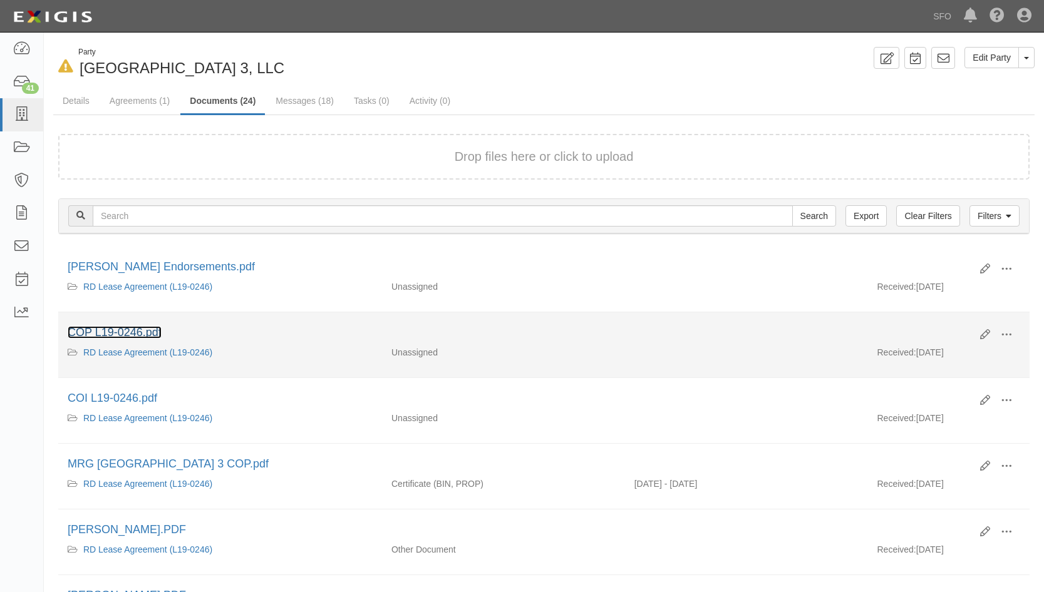
click at [125, 333] on link "COP L19-0246.pdf" at bounding box center [115, 332] width 94 height 13
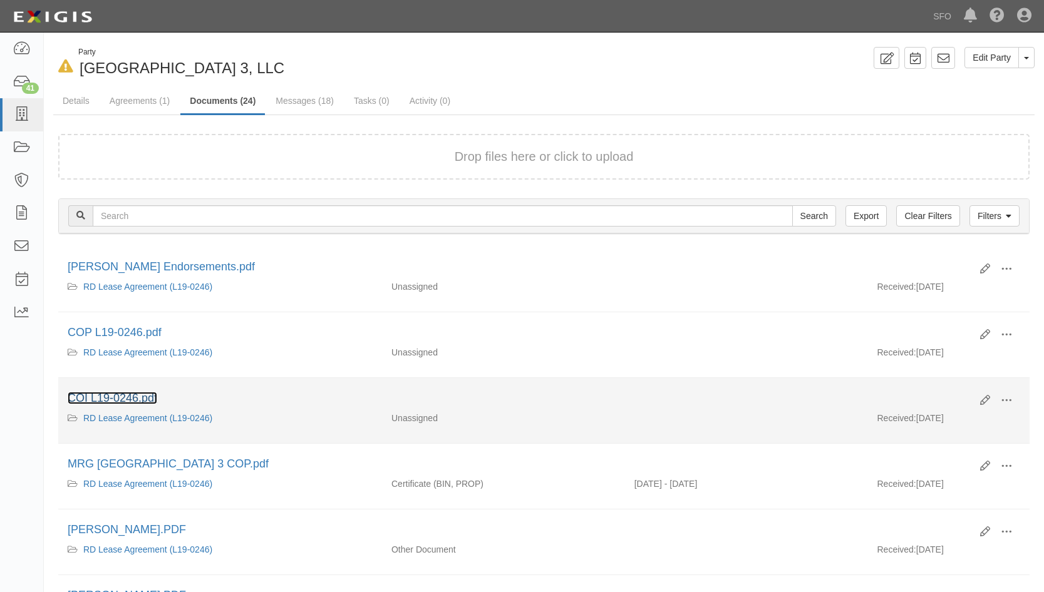
click at [145, 402] on link "COI L19-0246.pdf" at bounding box center [113, 398] width 90 height 13
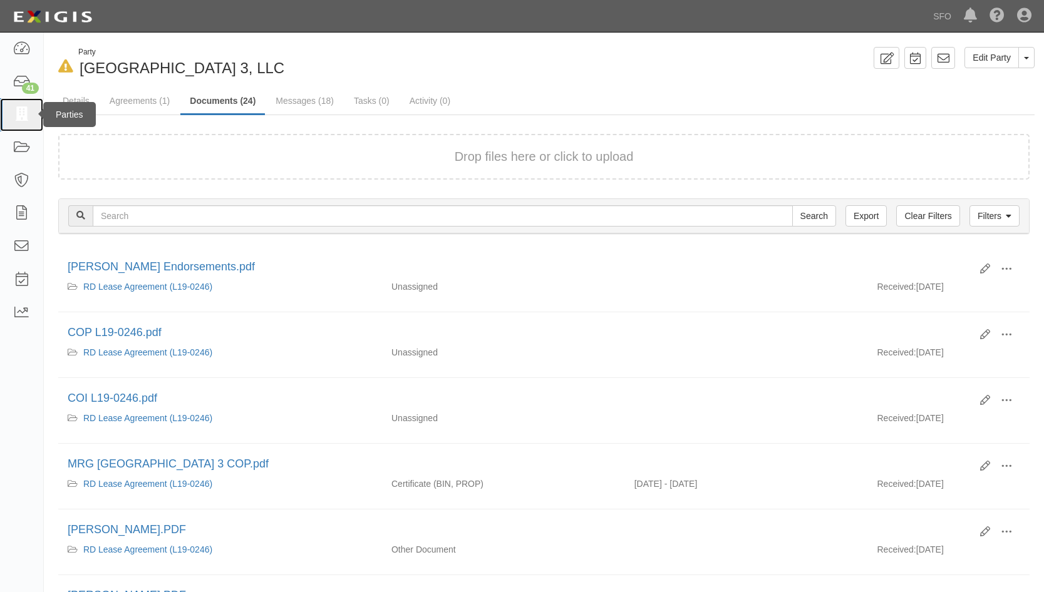
click at [33, 108] on link at bounding box center [21, 114] width 43 height 33
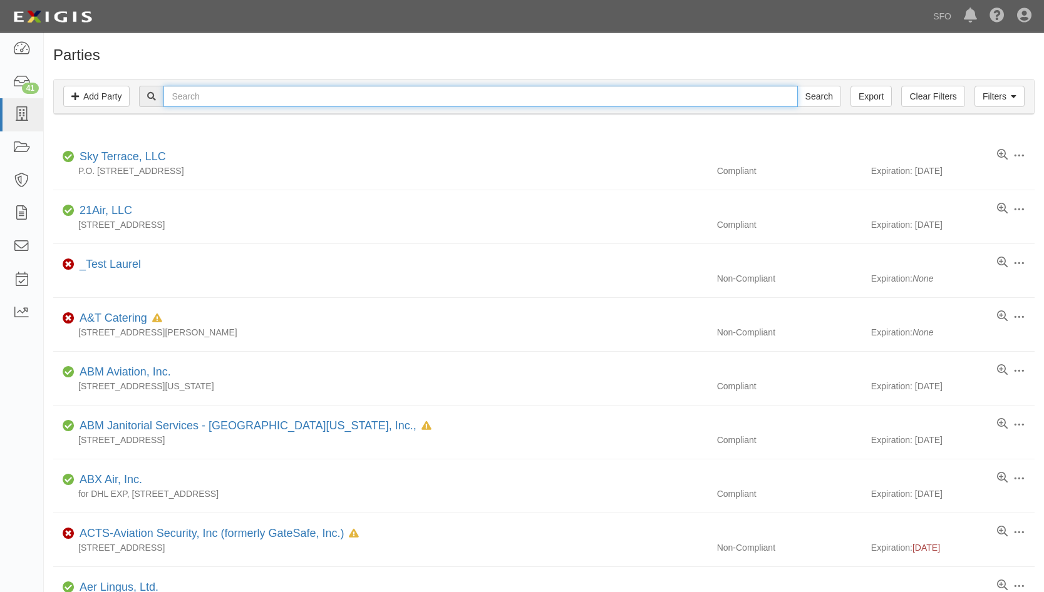
click at [228, 100] on input "text" at bounding box center [480, 96] width 634 height 21
type input "marsh"
click at [797, 86] on input "Search" at bounding box center [819, 96] width 44 height 21
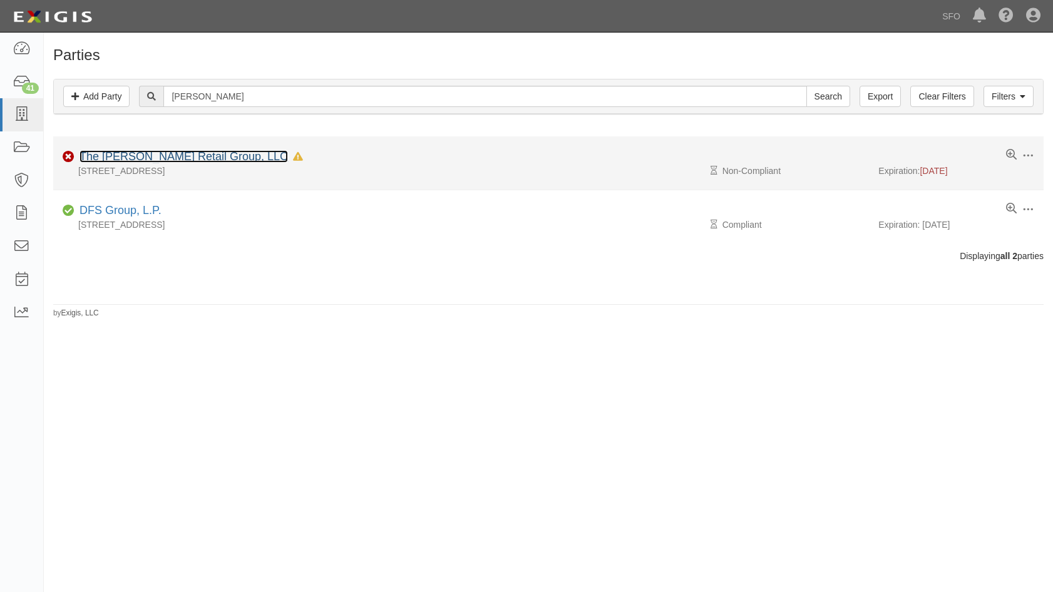
click at [160, 158] on link "The [PERSON_NAME] Retail Group, LLC" at bounding box center [184, 156] width 209 height 13
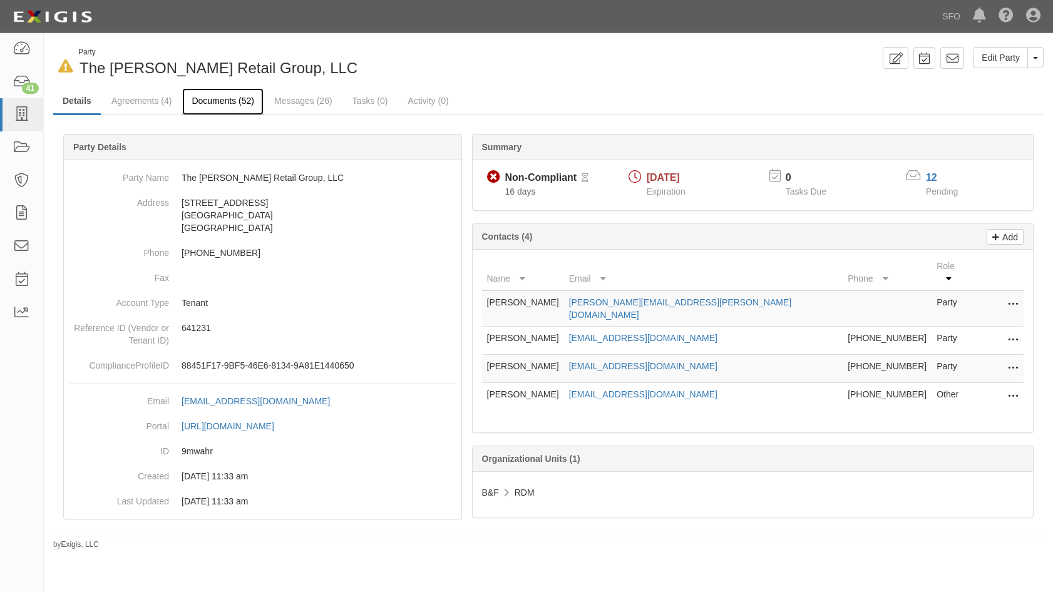
click at [223, 107] on link "Documents (52)" at bounding box center [222, 101] width 81 height 27
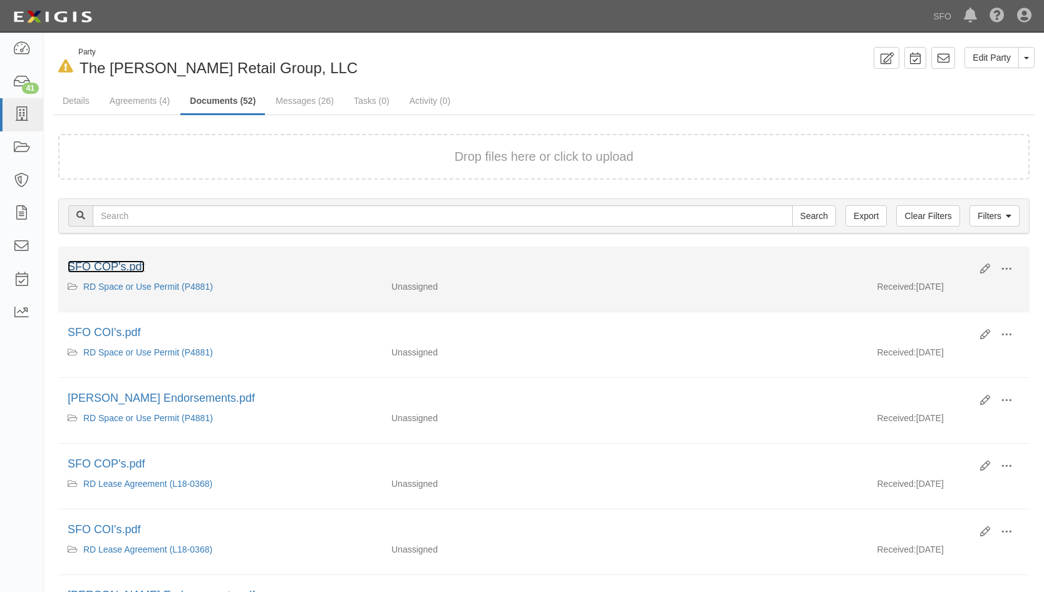
click at [127, 266] on link "SFO COP's.pdf" at bounding box center [106, 267] width 77 height 13
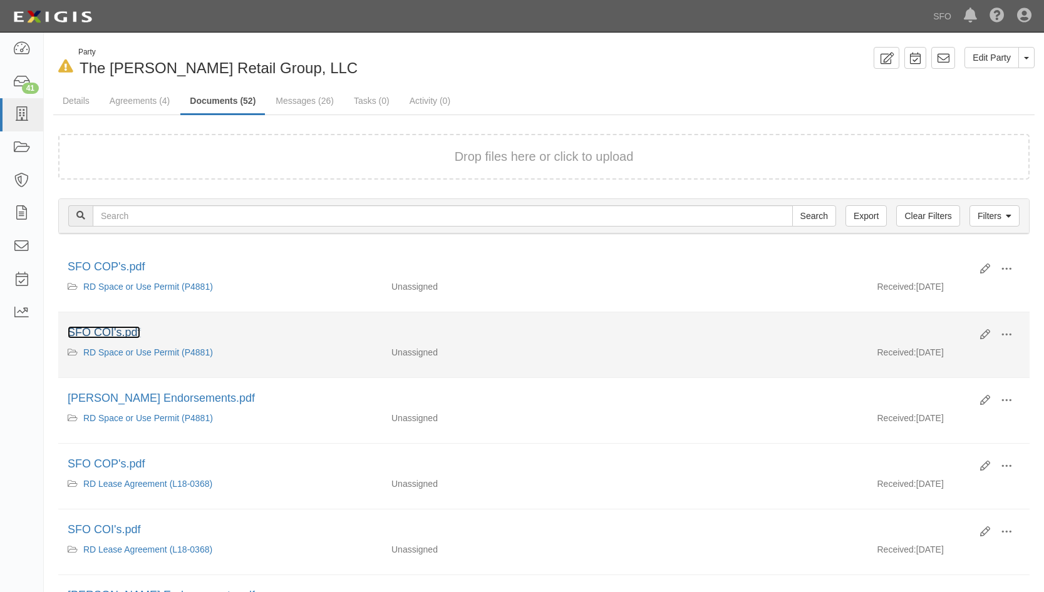
click at [115, 331] on link "SFO COI's.pdf" at bounding box center [104, 332] width 73 height 13
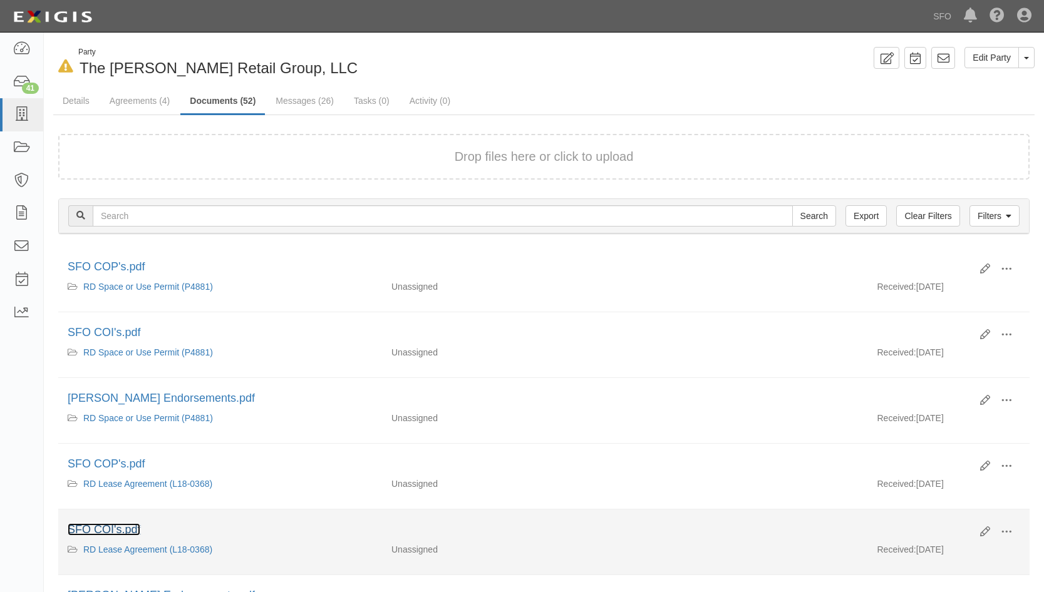
click at [115, 532] on link "SFO COI's.pdf" at bounding box center [104, 530] width 73 height 13
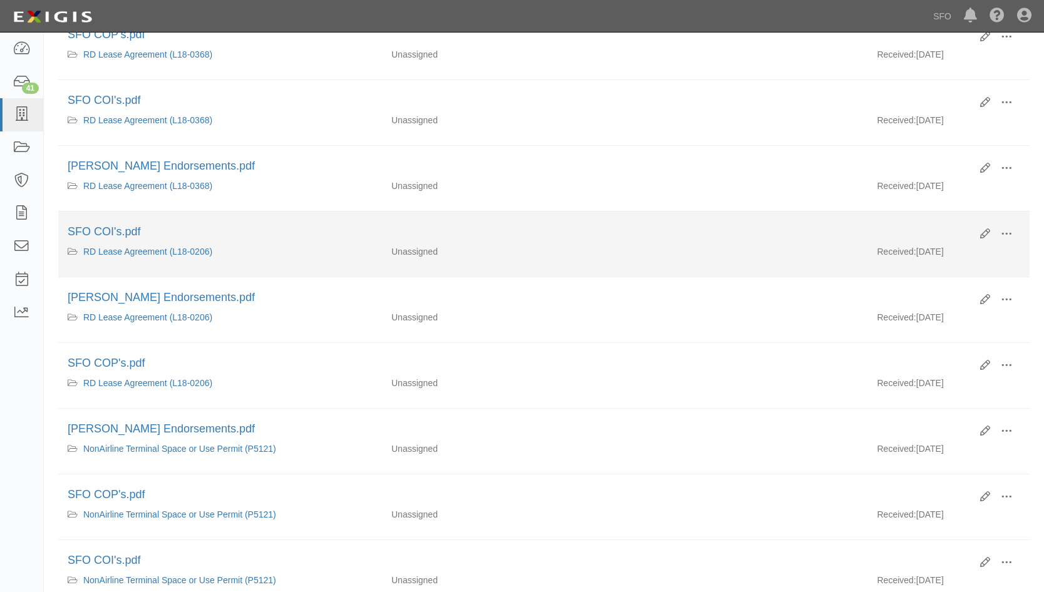
scroll to position [501, 0]
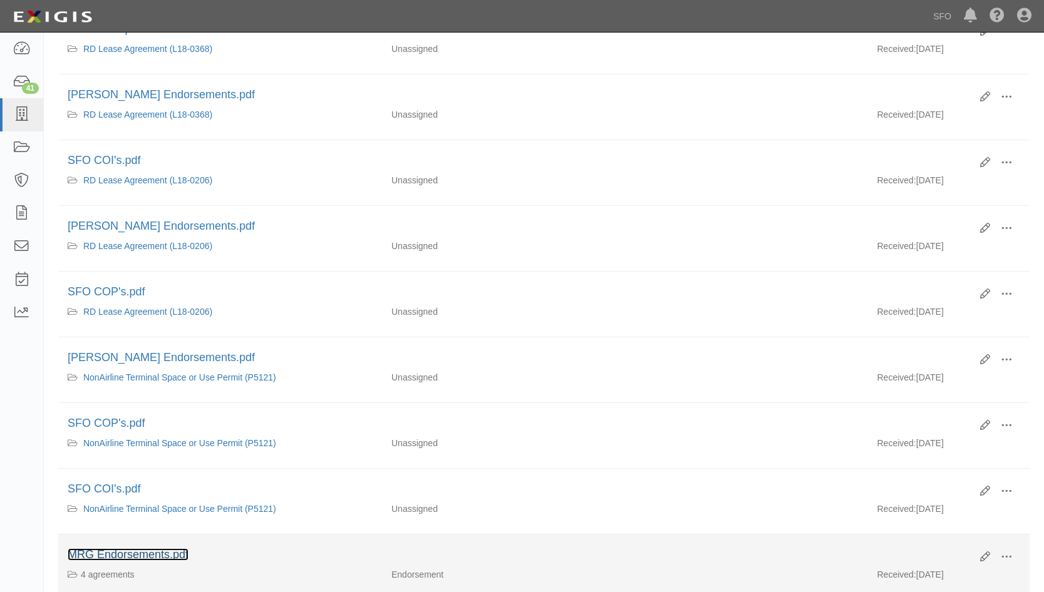
click at [167, 554] on link "MRG Endorsements.pdf" at bounding box center [128, 555] width 121 height 13
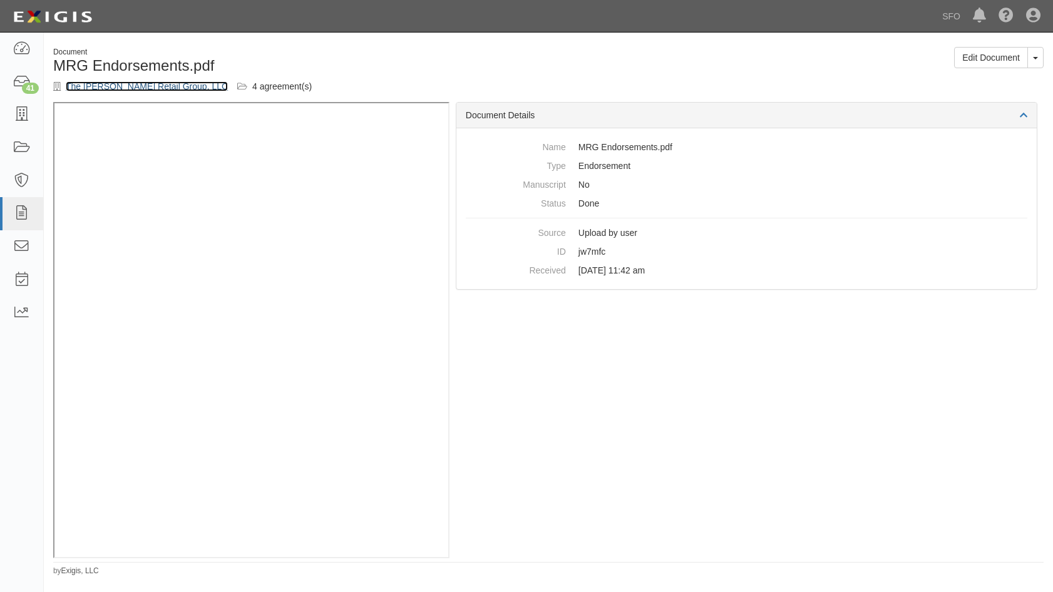
click at [93, 85] on link "The [PERSON_NAME] Retail Group, LLC" at bounding box center [147, 86] width 162 height 10
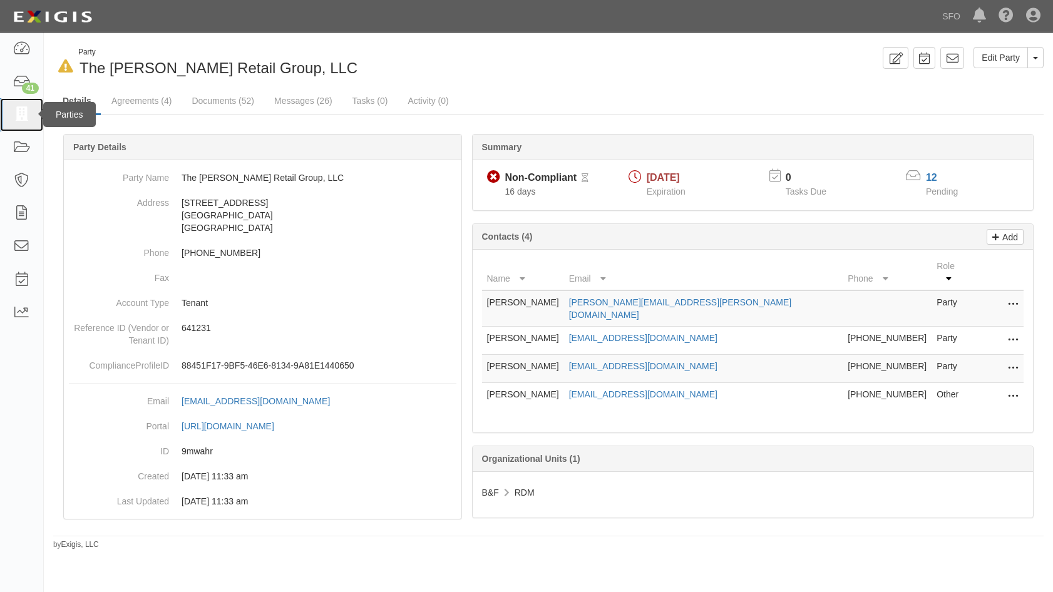
click at [27, 111] on icon at bounding box center [22, 115] width 18 height 14
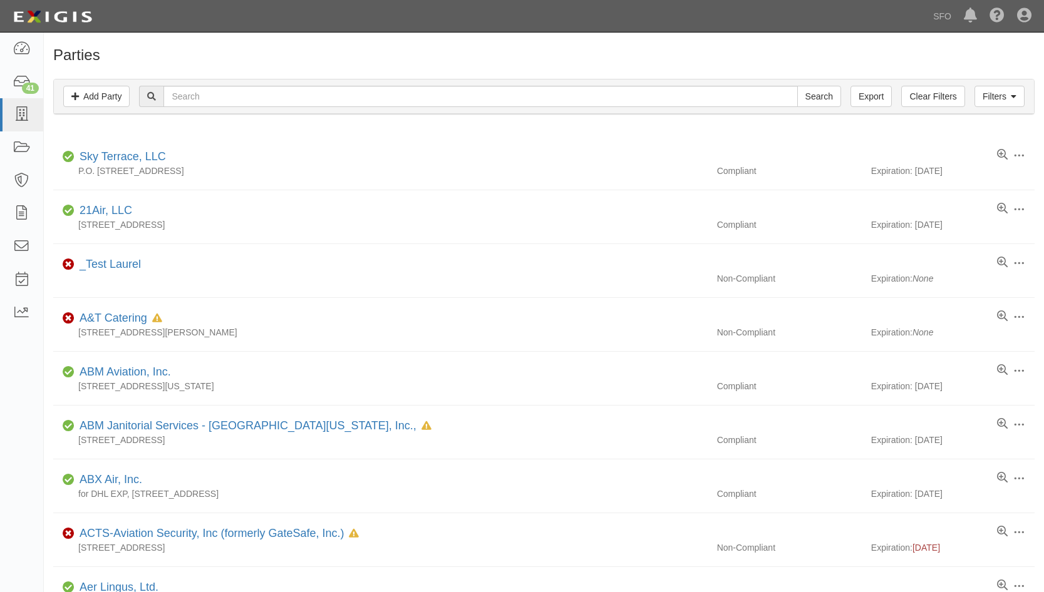
drag, startPoint x: 195, startPoint y: 85, endPoint x: 202, endPoint y: 91, distance: 9.3
click at [195, 85] on div "Filters Add Party Clear Filters Export Search Filters" at bounding box center [544, 97] width 980 height 34
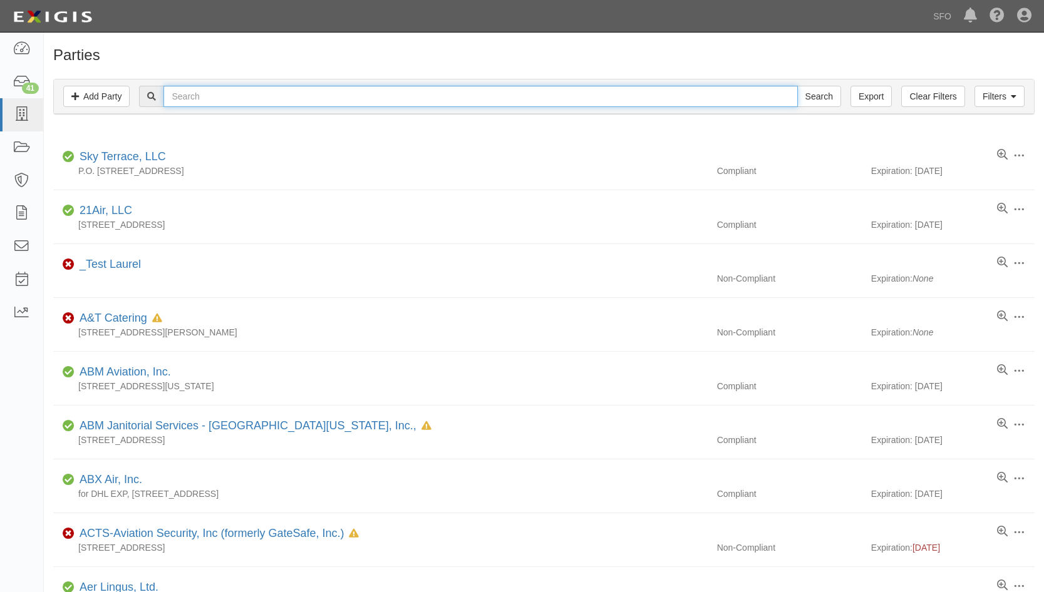
click at [234, 106] on input "text" at bounding box center [480, 96] width 634 height 21
type input "depar"
click at [797, 86] on input "Search" at bounding box center [819, 96] width 44 height 21
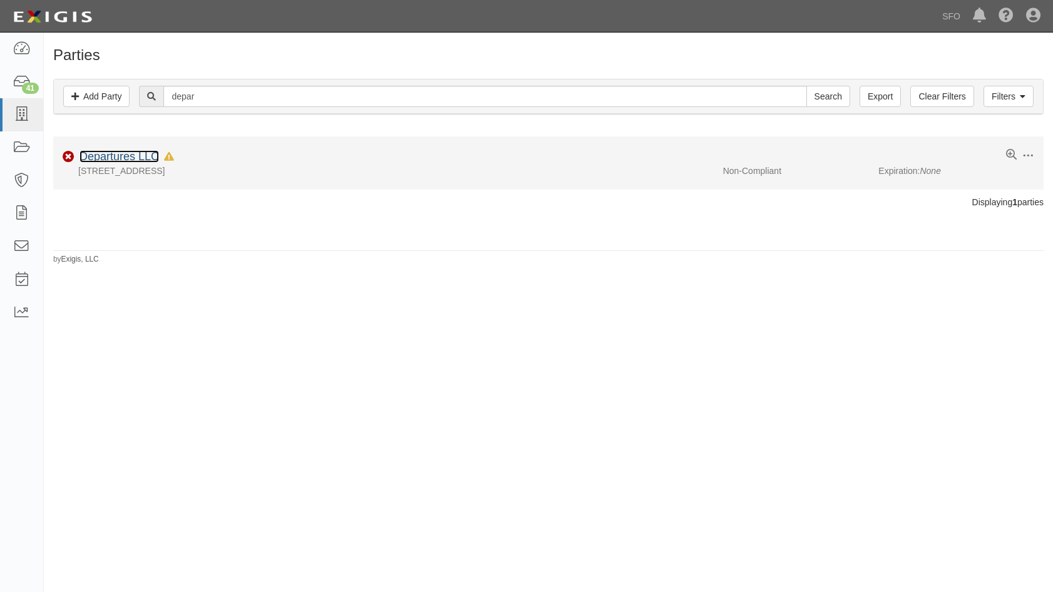
drag, startPoint x: 0, startPoint y: 0, endPoint x: 110, endPoint y: 154, distance: 189.4
click at [110, 154] on link "Departures LLC" at bounding box center [120, 156] width 80 height 13
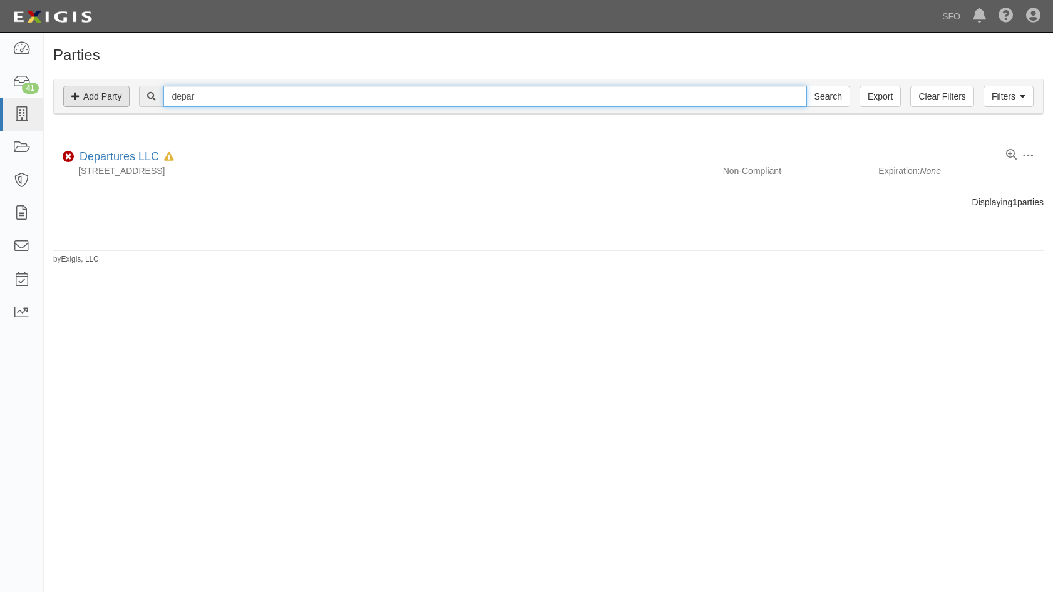
drag, startPoint x: 247, startPoint y: 90, endPoint x: 94, endPoint y: 91, distance: 152.8
click at [94, 91] on div "Filters Add Party Clear Filters Export depar Search Filters" at bounding box center [548, 97] width 989 height 34
type input "prem"
click at [807, 86] on input "Search" at bounding box center [829, 96] width 44 height 21
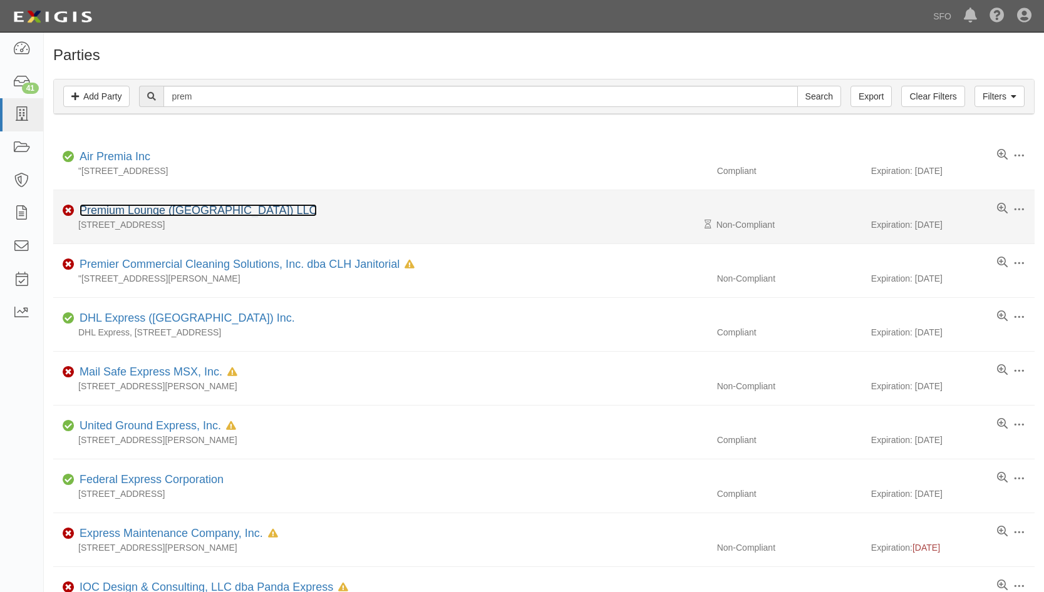
click at [150, 210] on link "Premium Lounge ([GEOGRAPHIC_DATA]) LLC" at bounding box center [198, 210] width 237 height 13
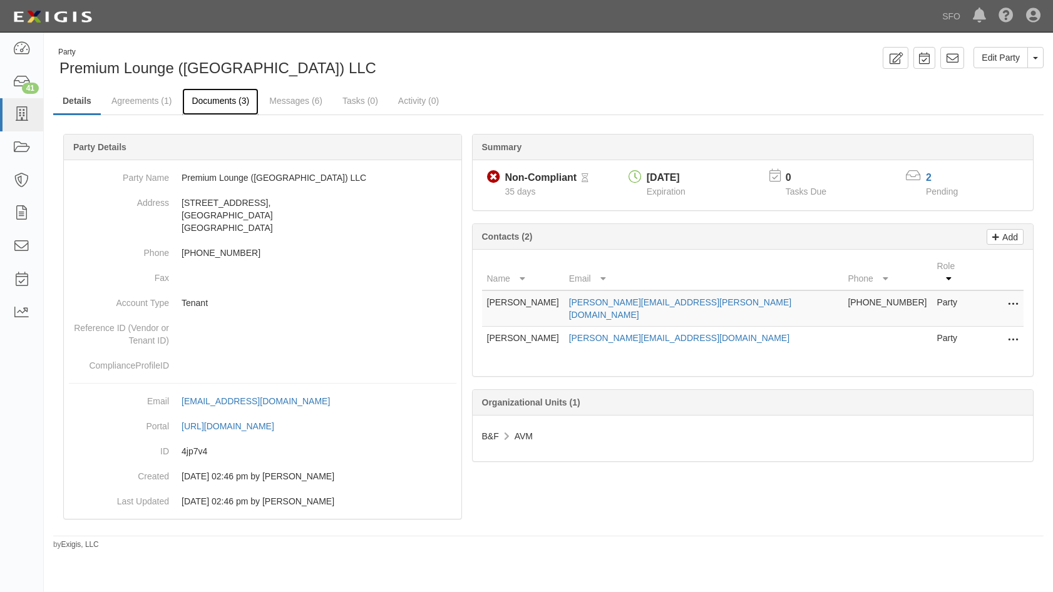
click at [230, 101] on link "Documents (3)" at bounding box center [220, 101] width 76 height 27
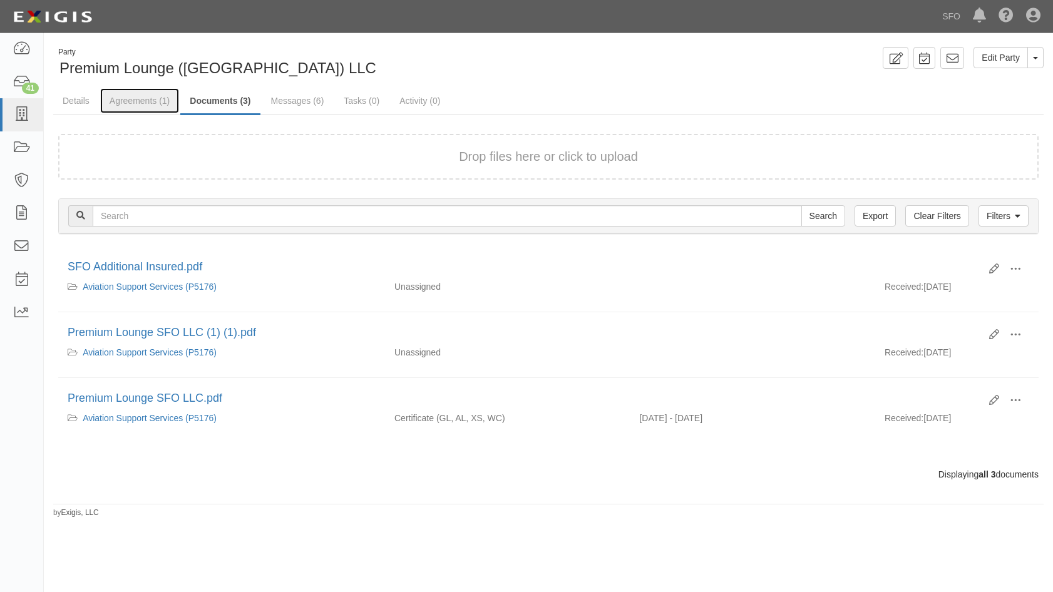
click at [148, 103] on link "Agreements (1)" at bounding box center [139, 100] width 79 height 25
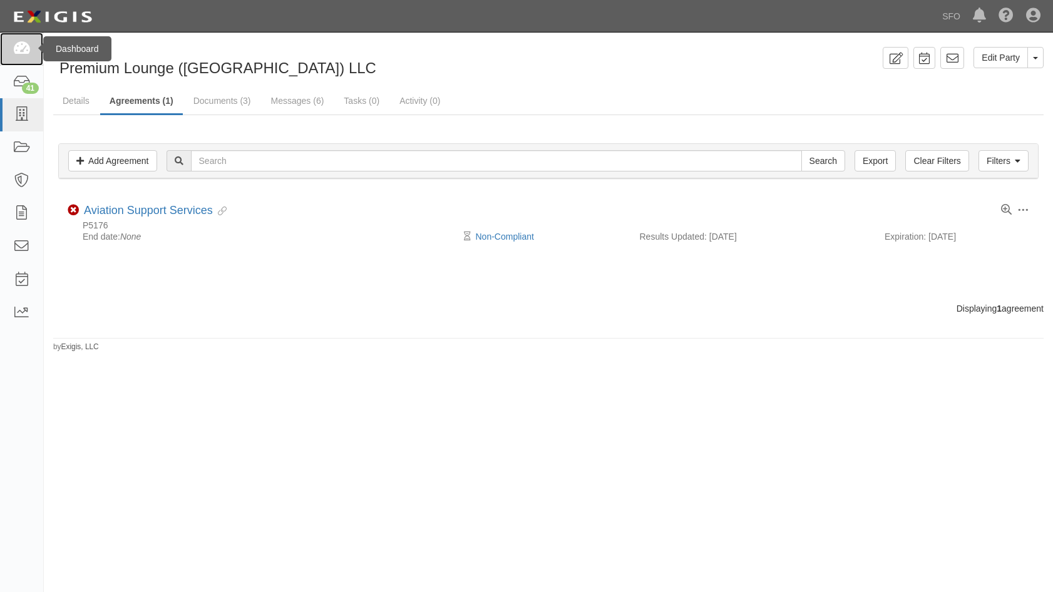
click at [16, 58] on link at bounding box center [21, 49] width 43 height 33
